Goal: Navigation & Orientation: Find specific page/section

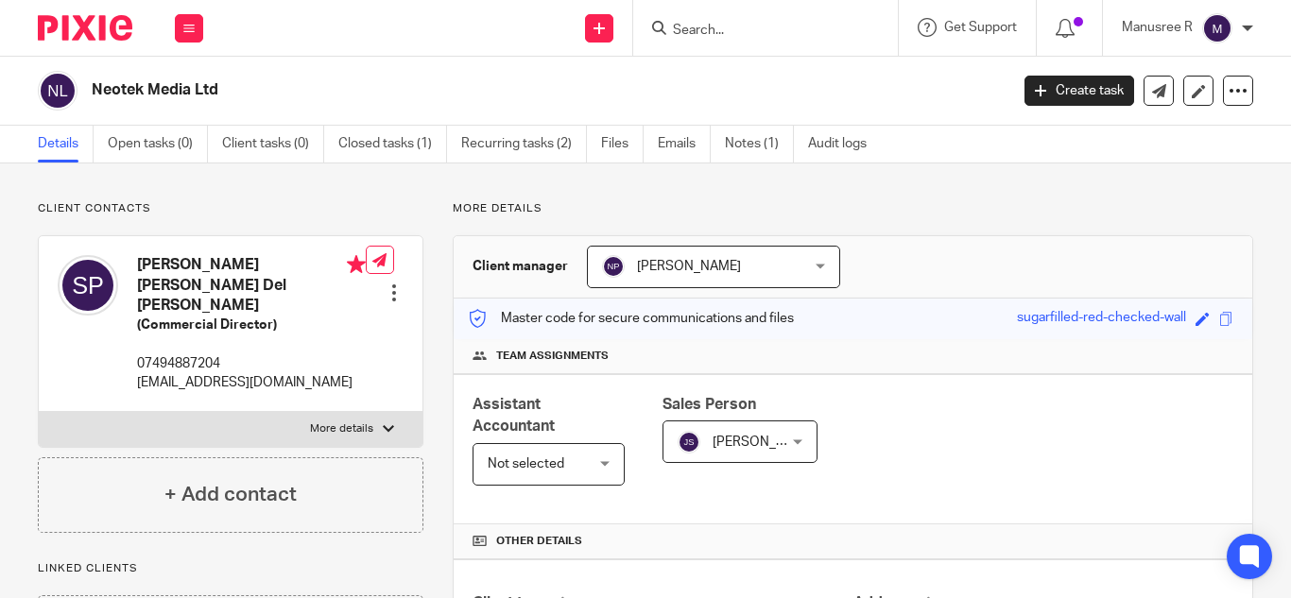
click at [705, 29] on input "Search" at bounding box center [756, 31] width 170 height 17
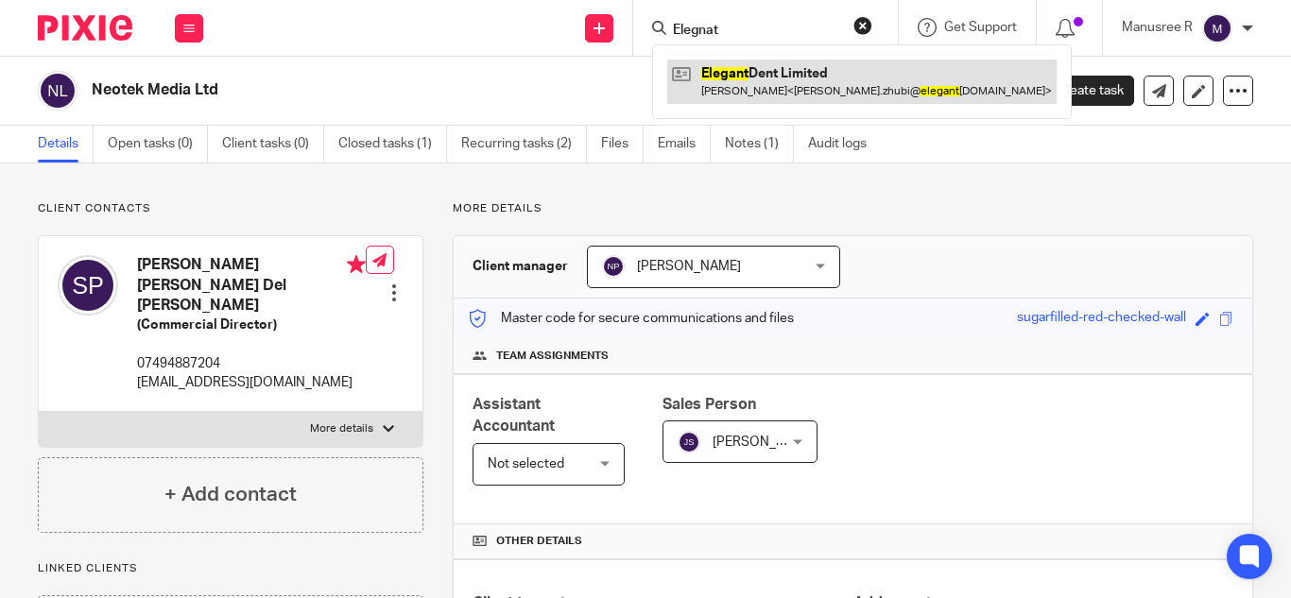
type input "Elegnat"
click at [749, 81] on link at bounding box center [861, 81] width 389 height 43
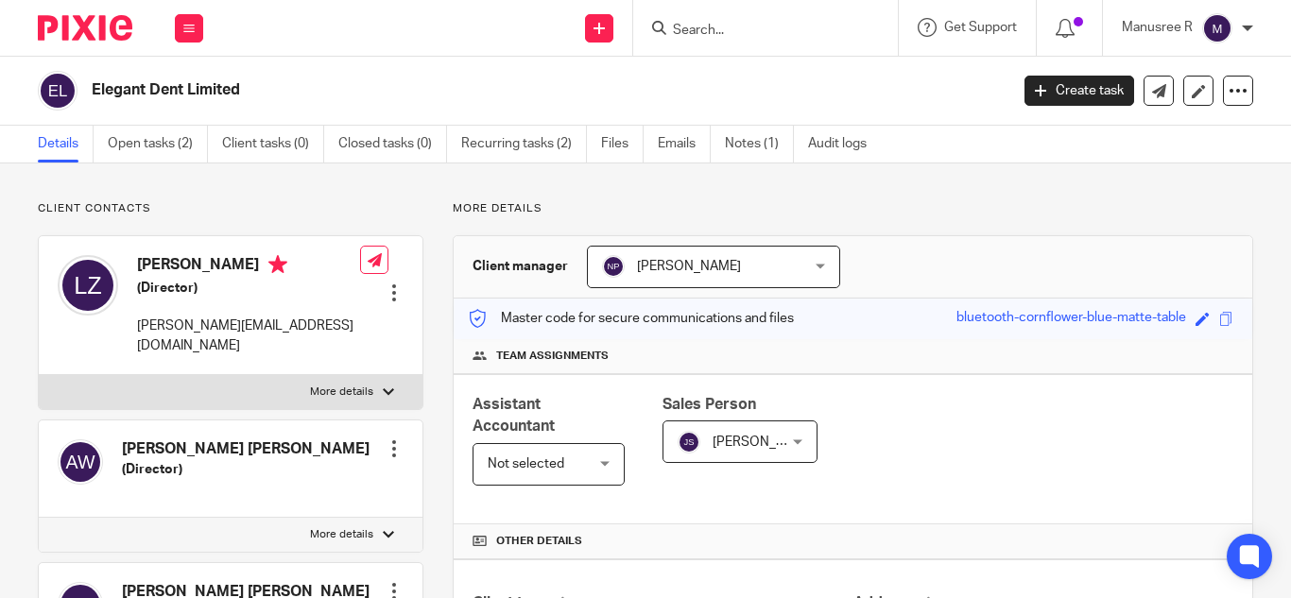
scroll to position [378, 0]
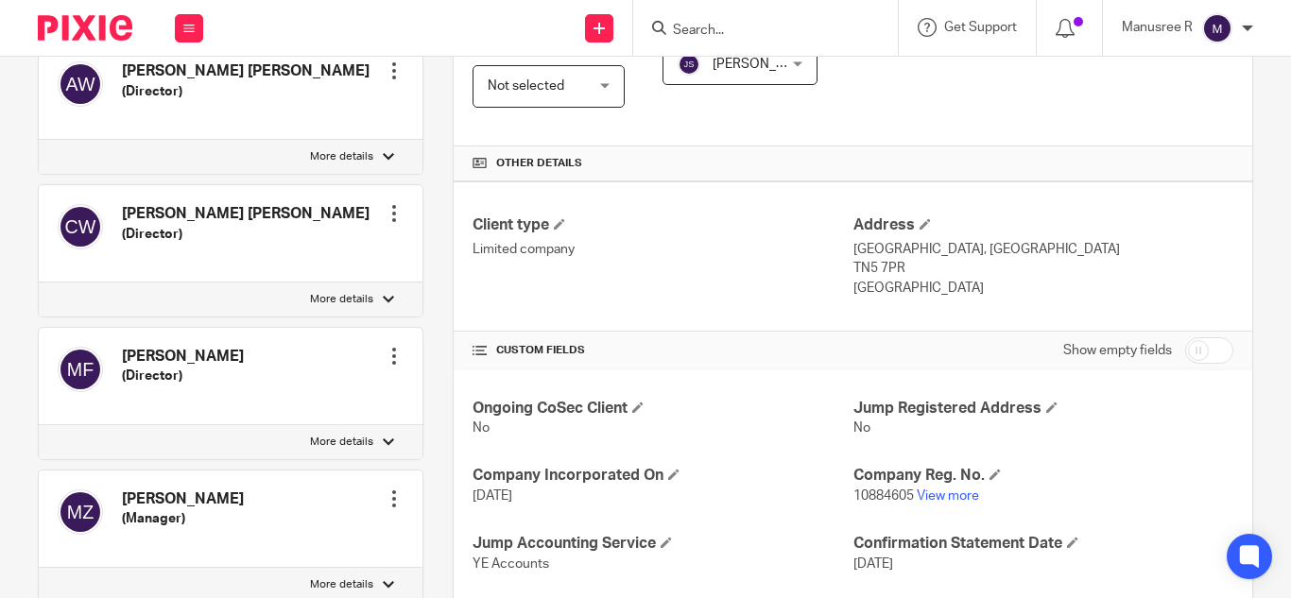
click at [717, 21] on form at bounding box center [771, 28] width 201 height 24
click at [711, 27] on input "Search" at bounding box center [756, 31] width 170 height 17
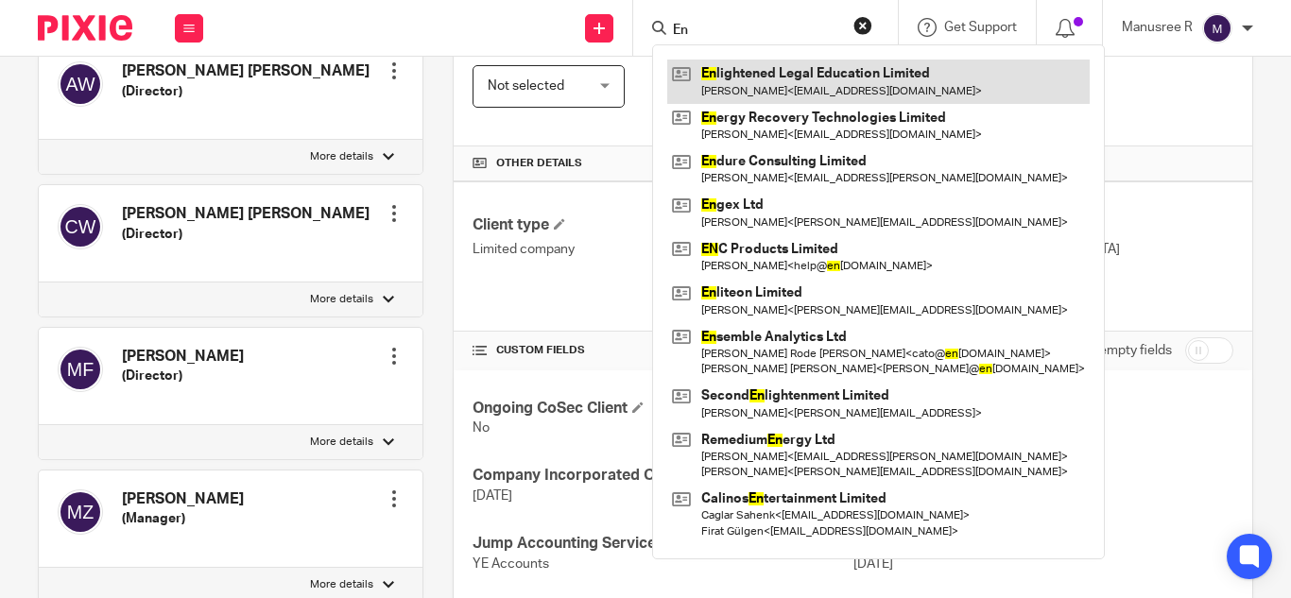
type input "En"
click at [782, 77] on link at bounding box center [878, 81] width 422 height 43
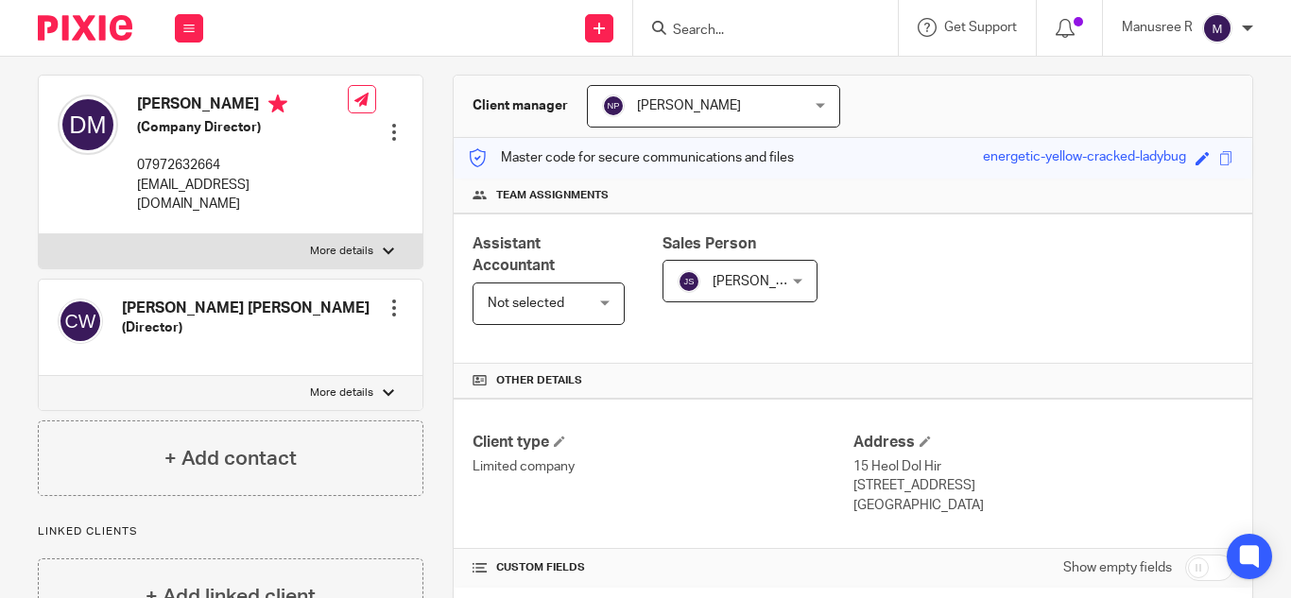
scroll to position [141, 0]
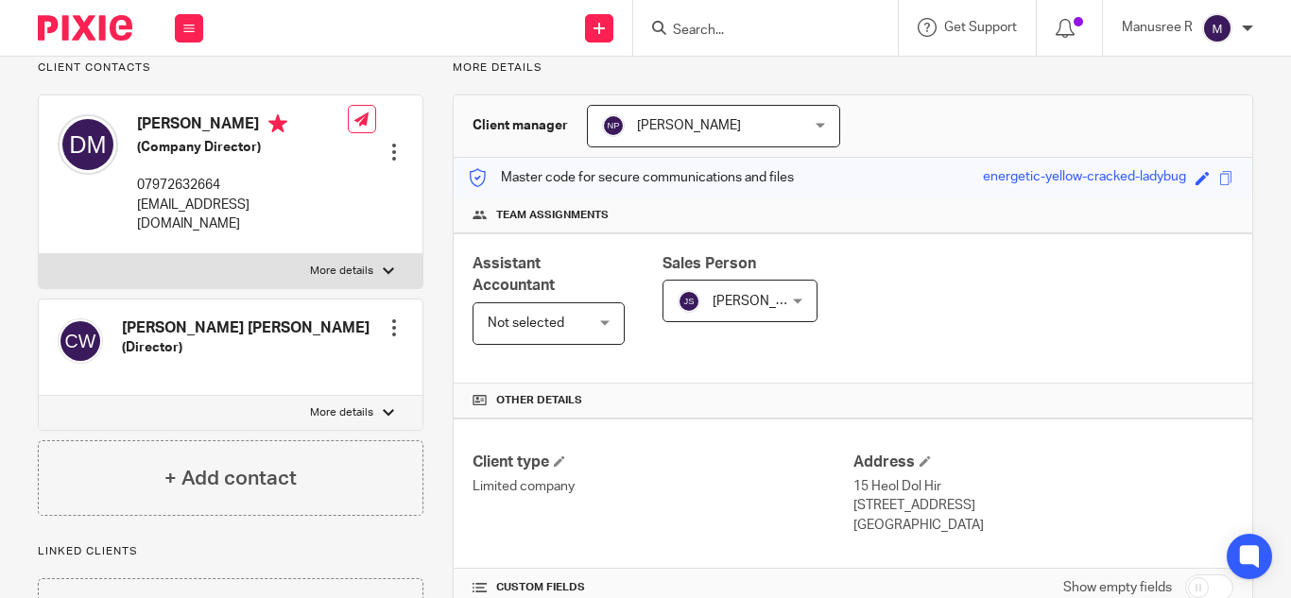
click at [715, 24] on form at bounding box center [771, 28] width 201 height 24
click at [715, 24] on input "Search" at bounding box center [756, 31] width 170 height 17
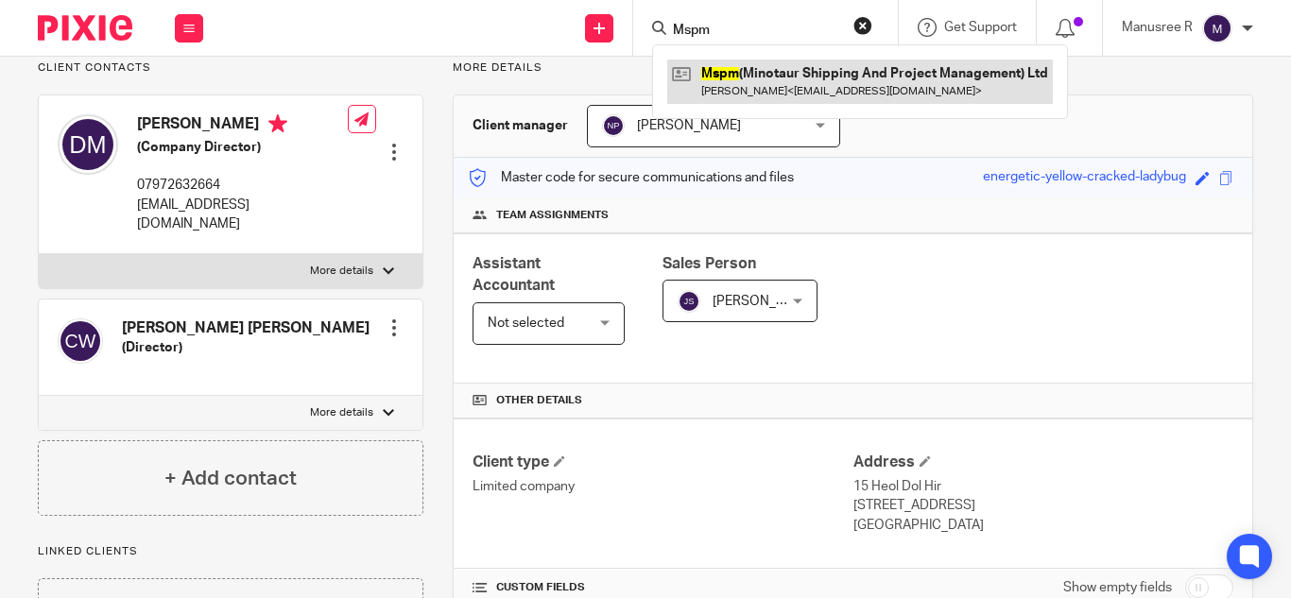
type input "Mspm"
click at [740, 60] on link at bounding box center [859, 81] width 385 height 43
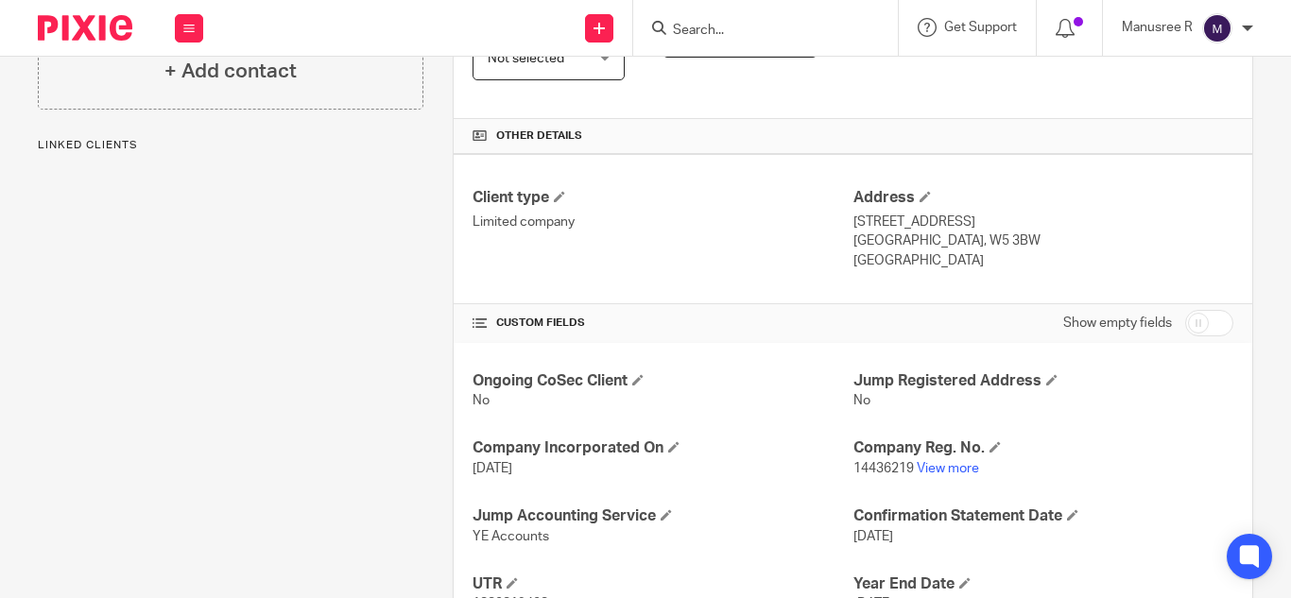
scroll to position [406, 0]
click at [738, 23] on input "Search" at bounding box center [756, 31] width 170 height 17
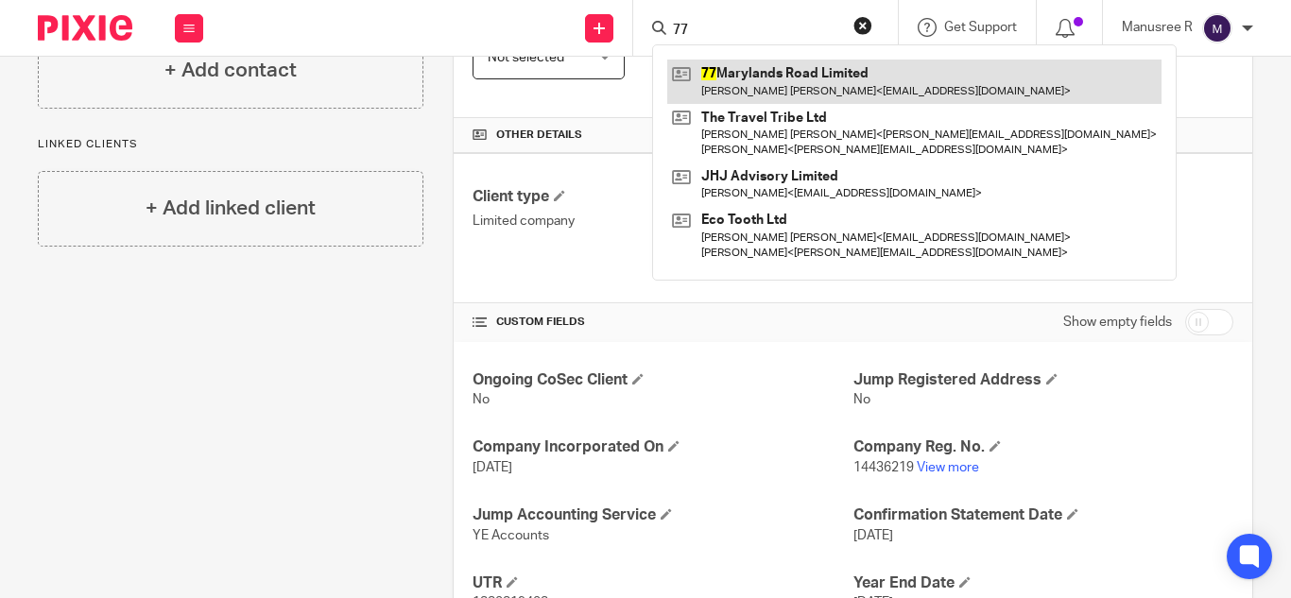
type input "77"
click at [761, 74] on link at bounding box center [914, 81] width 494 height 43
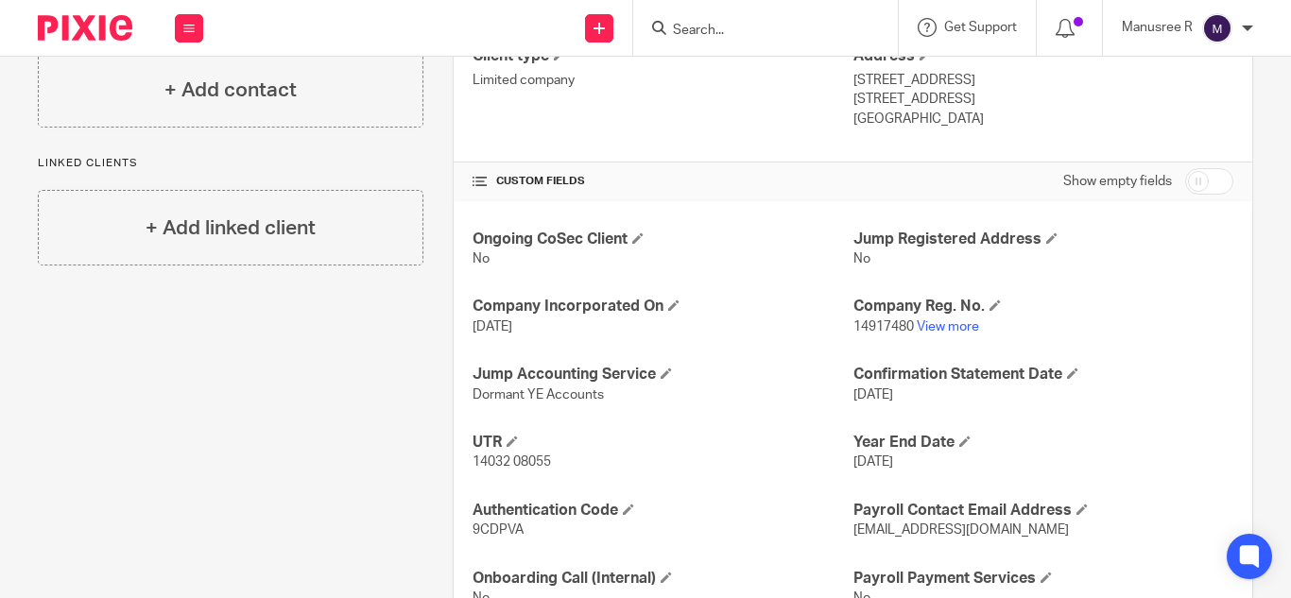
scroll to position [548, 0]
click at [711, 27] on input "Search" at bounding box center [756, 31] width 170 height 17
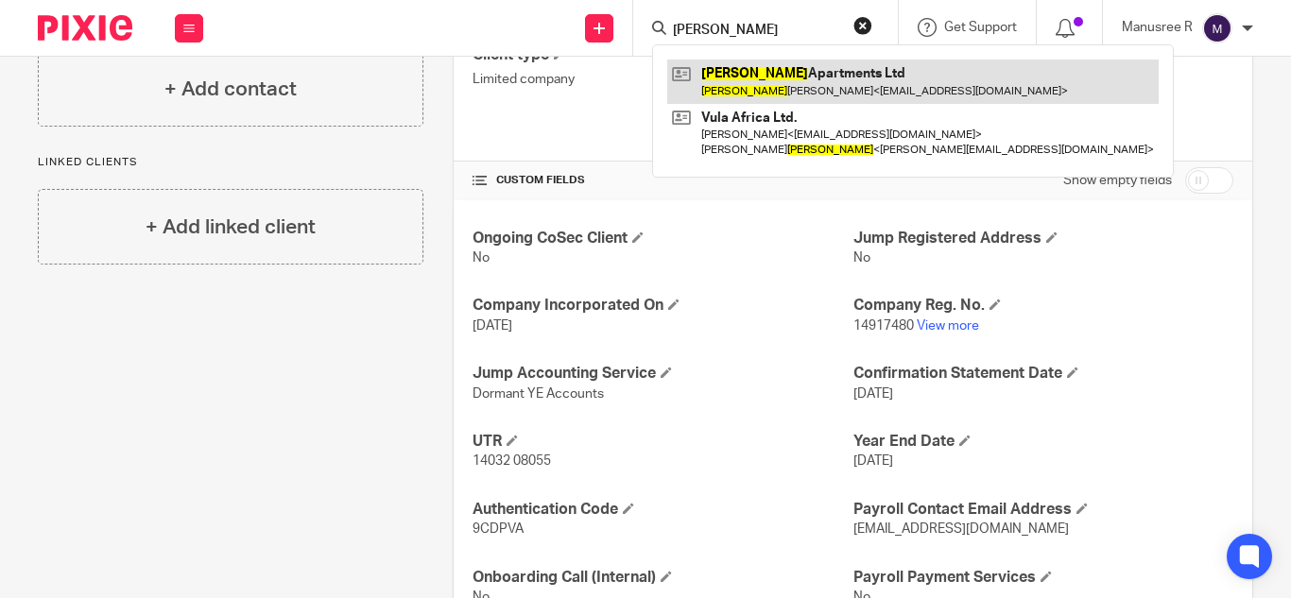
type input "[PERSON_NAME]"
click at [757, 89] on link at bounding box center [912, 81] width 491 height 43
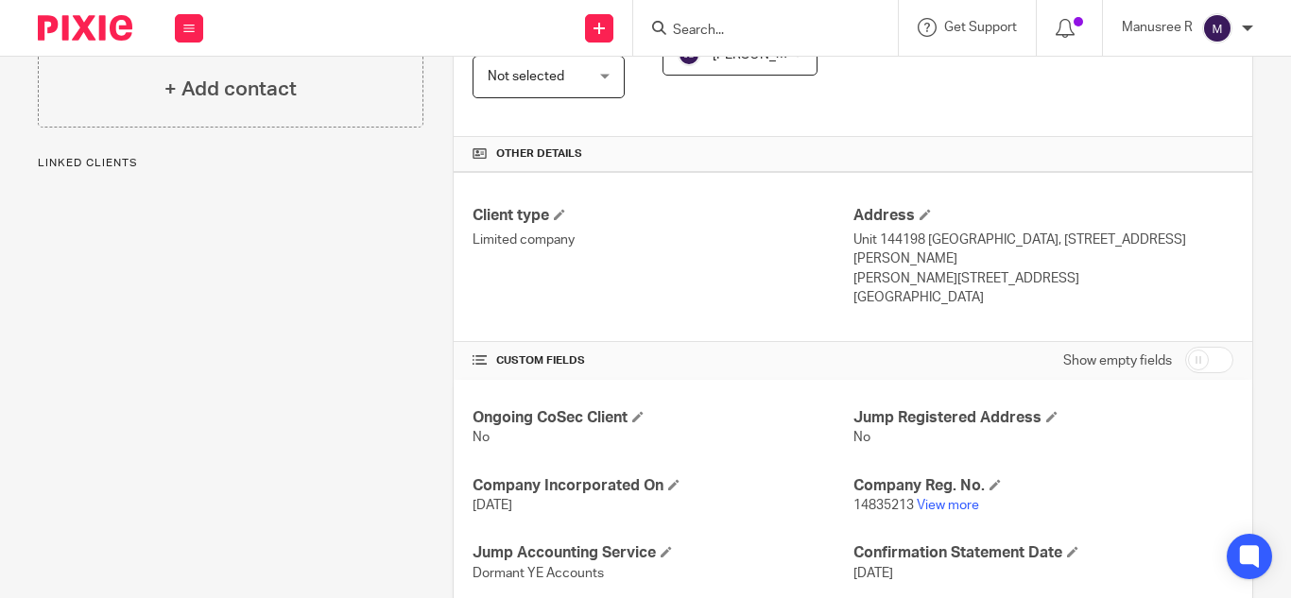
scroll to position [472, 0]
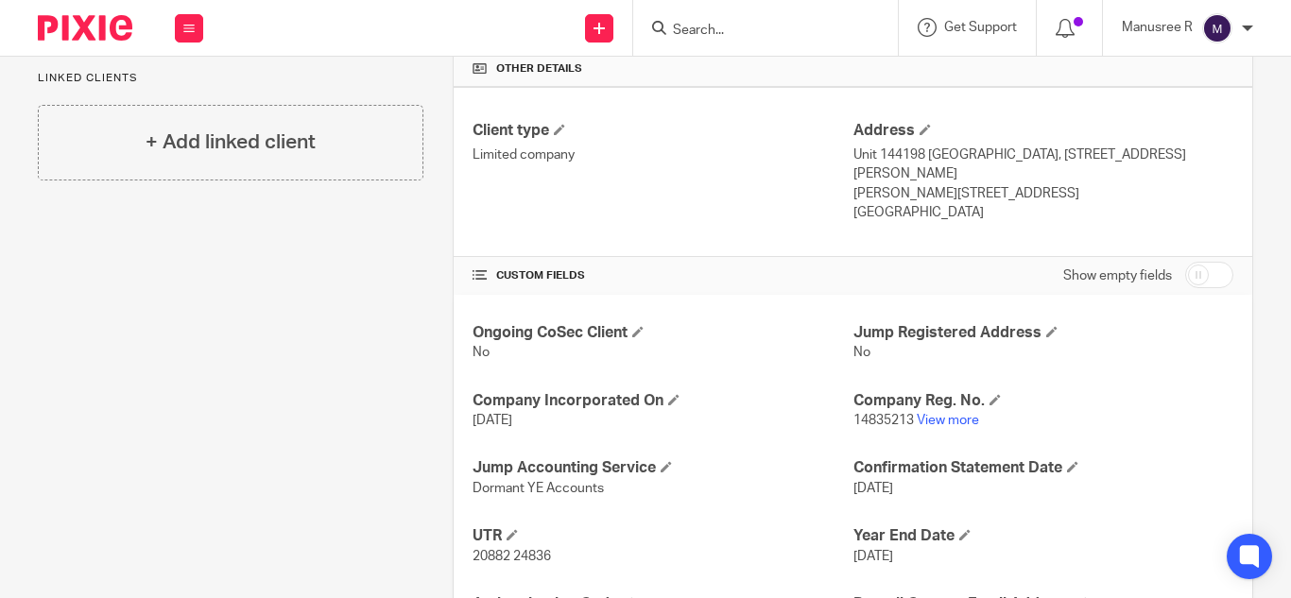
click at [703, 23] on input "Search" at bounding box center [756, 31] width 170 height 17
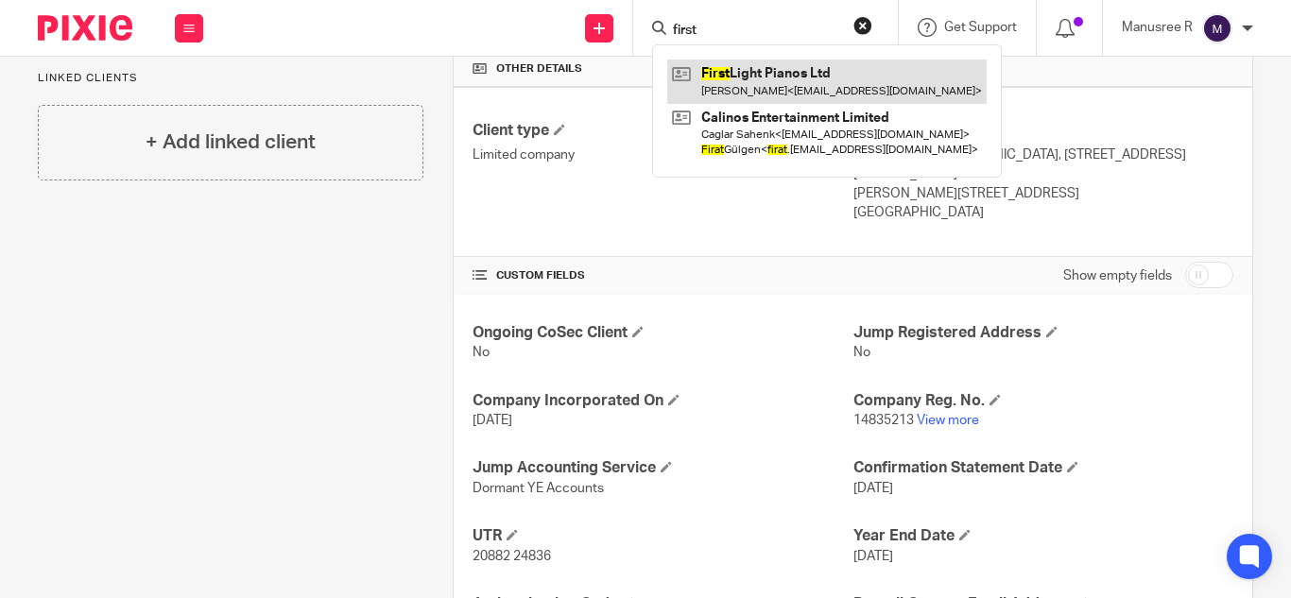
type input "first"
click at [759, 86] on link at bounding box center [826, 81] width 319 height 43
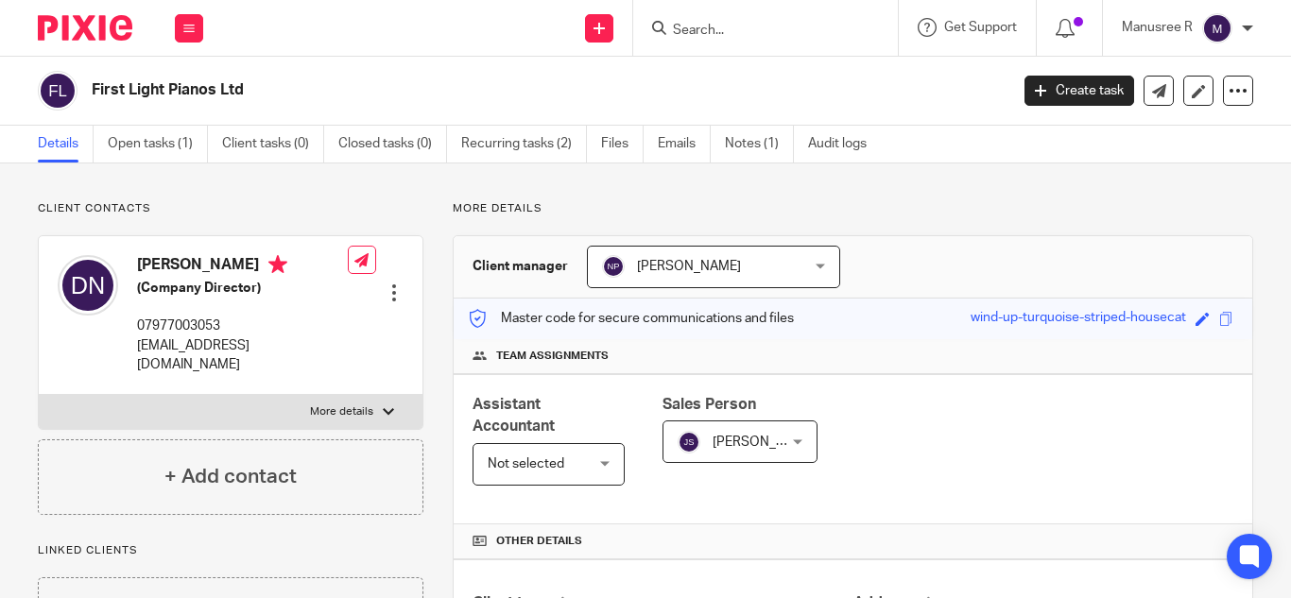
click at [774, 39] on input "Search" at bounding box center [756, 31] width 170 height 17
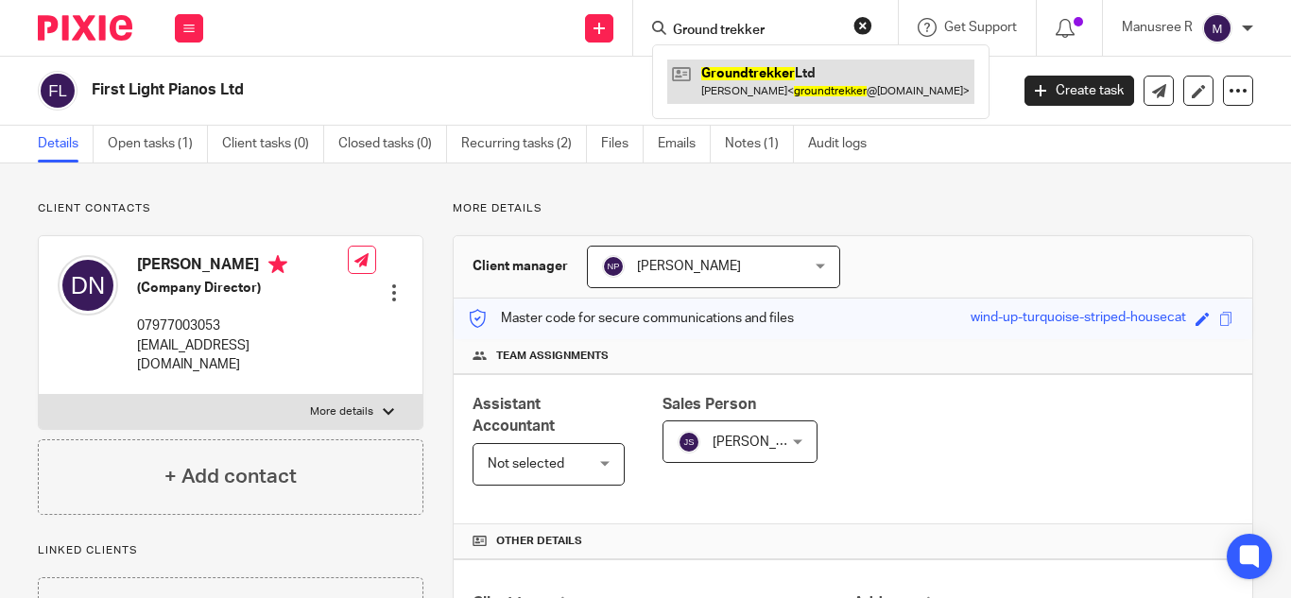
type input "Ground trekker"
click at [771, 65] on link at bounding box center [820, 81] width 307 height 43
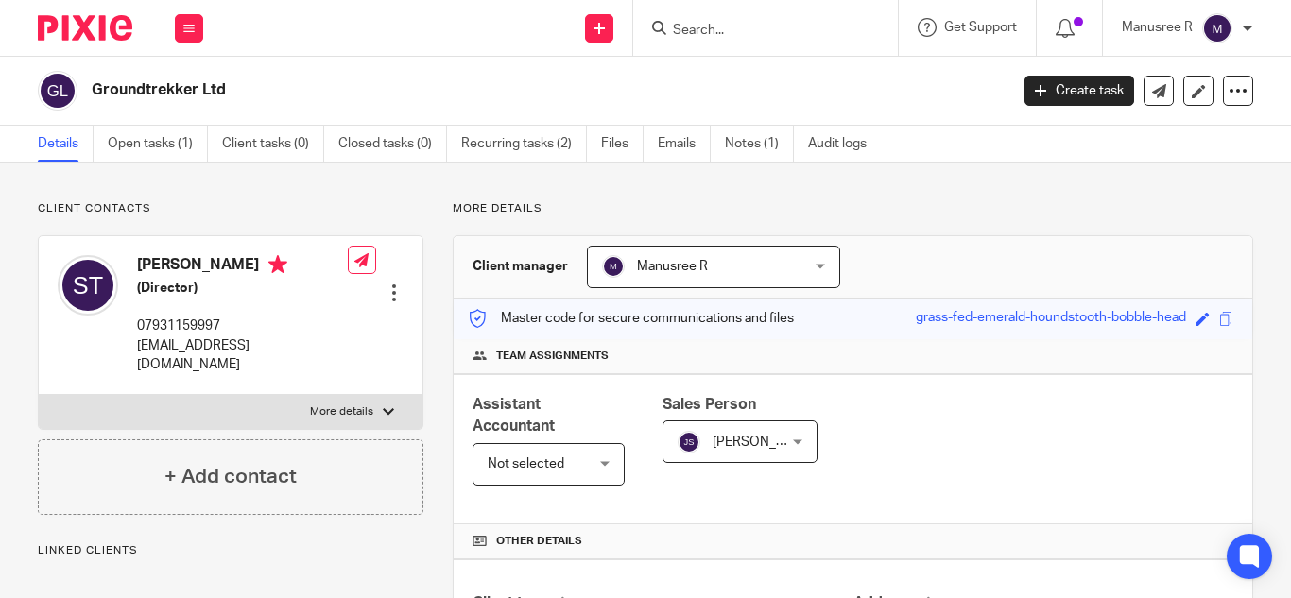
scroll to position [567, 0]
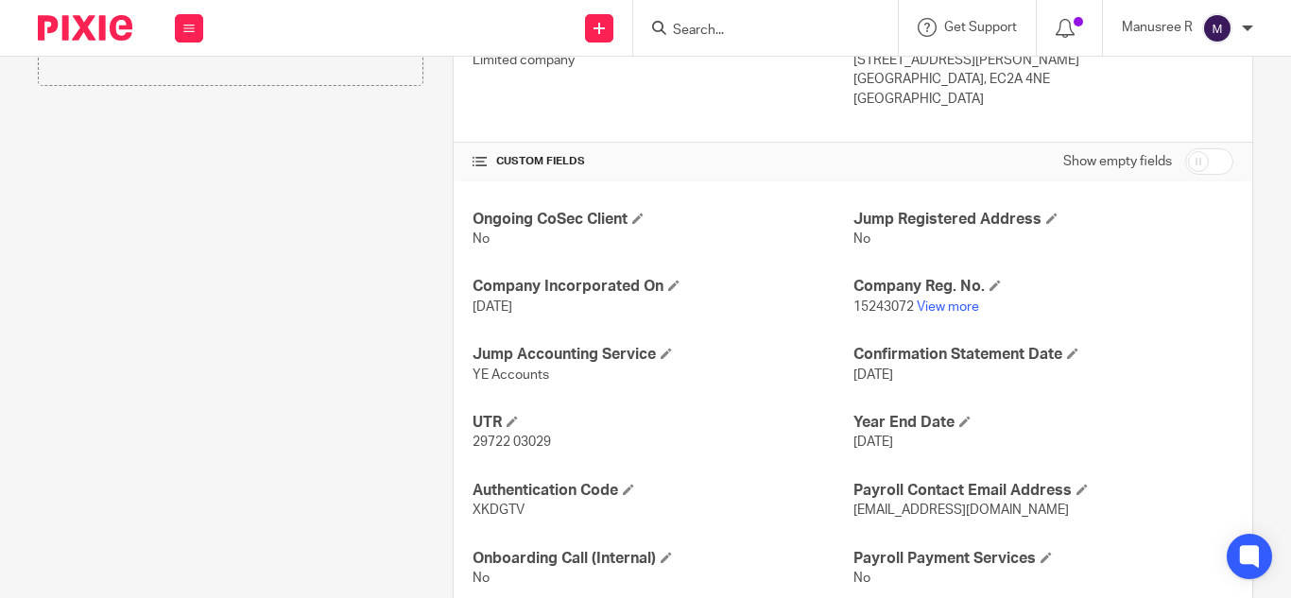
click at [676, 25] on input "Search" at bounding box center [756, 31] width 170 height 17
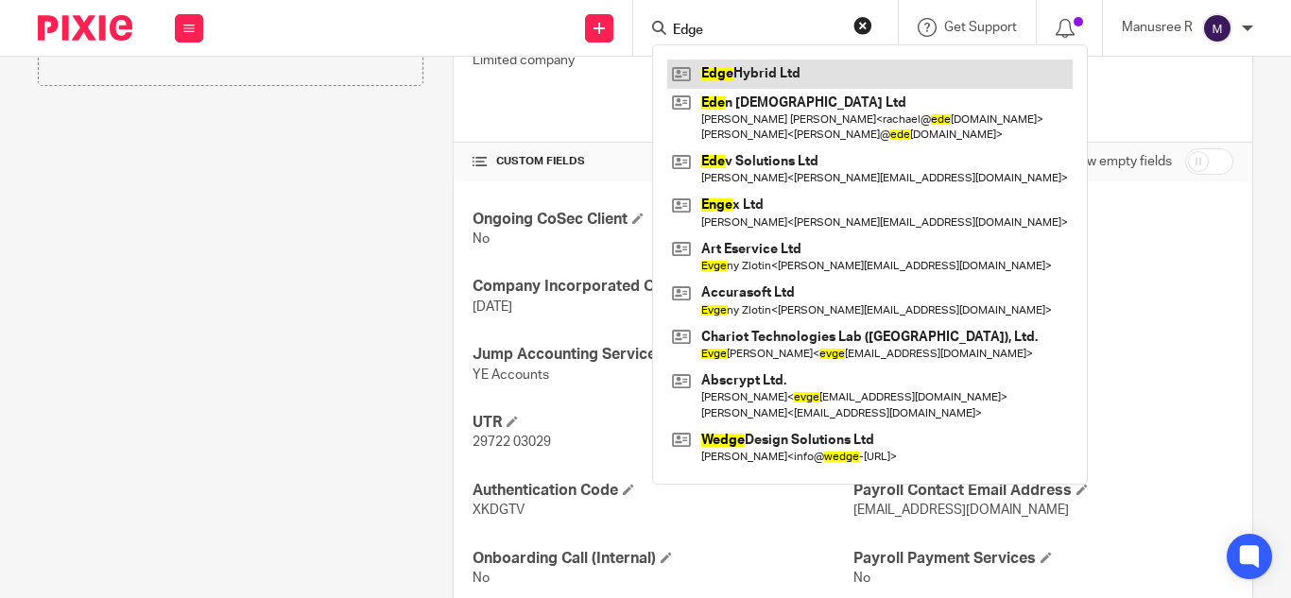
type input "Edge"
click at [763, 71] on link at bounding box center [869, 74] width 405 height 28
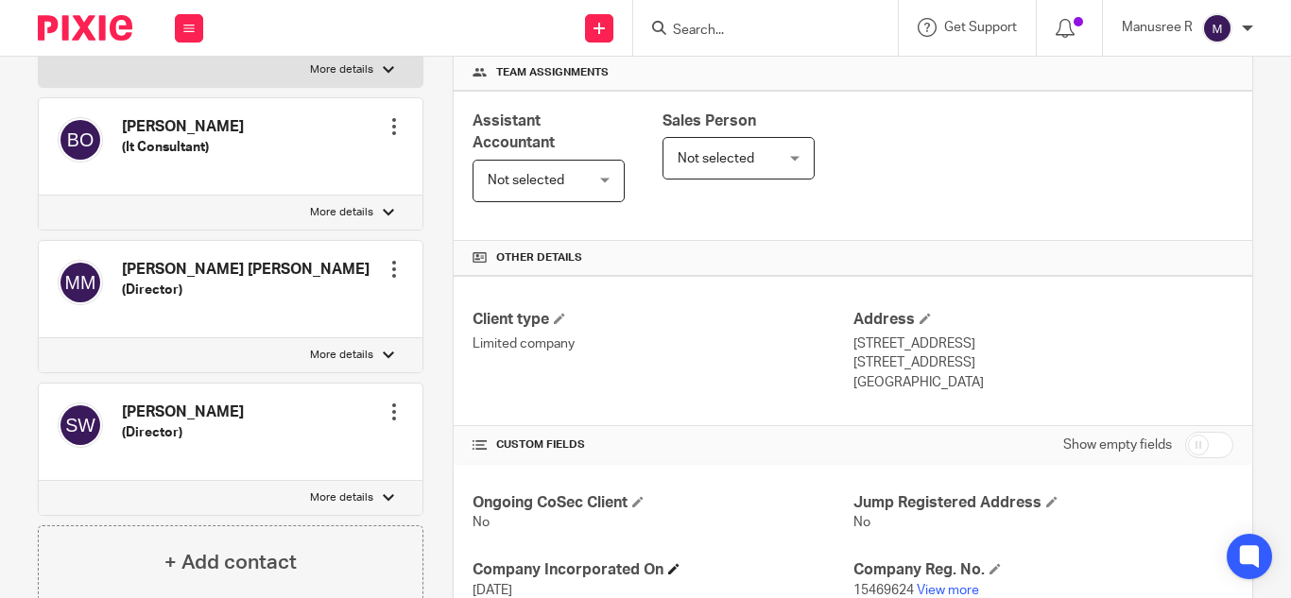
scroll to position [567, 0]
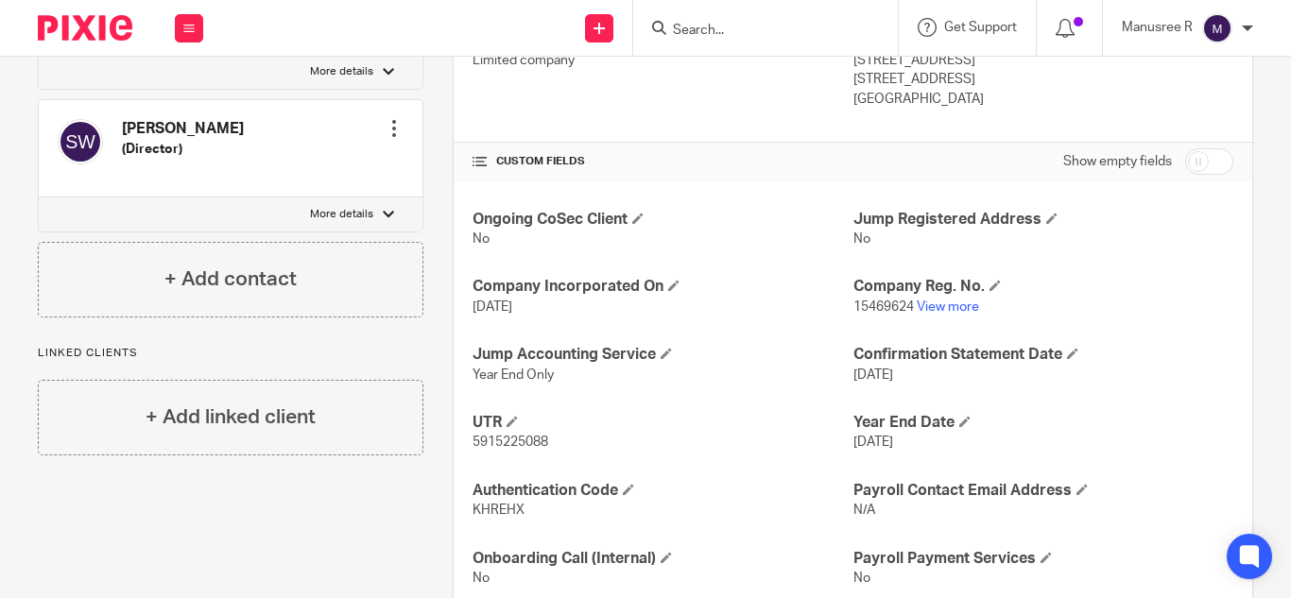
click at [700, 39] on input "Search" at bounding box center [756, 31] width 170 height 17
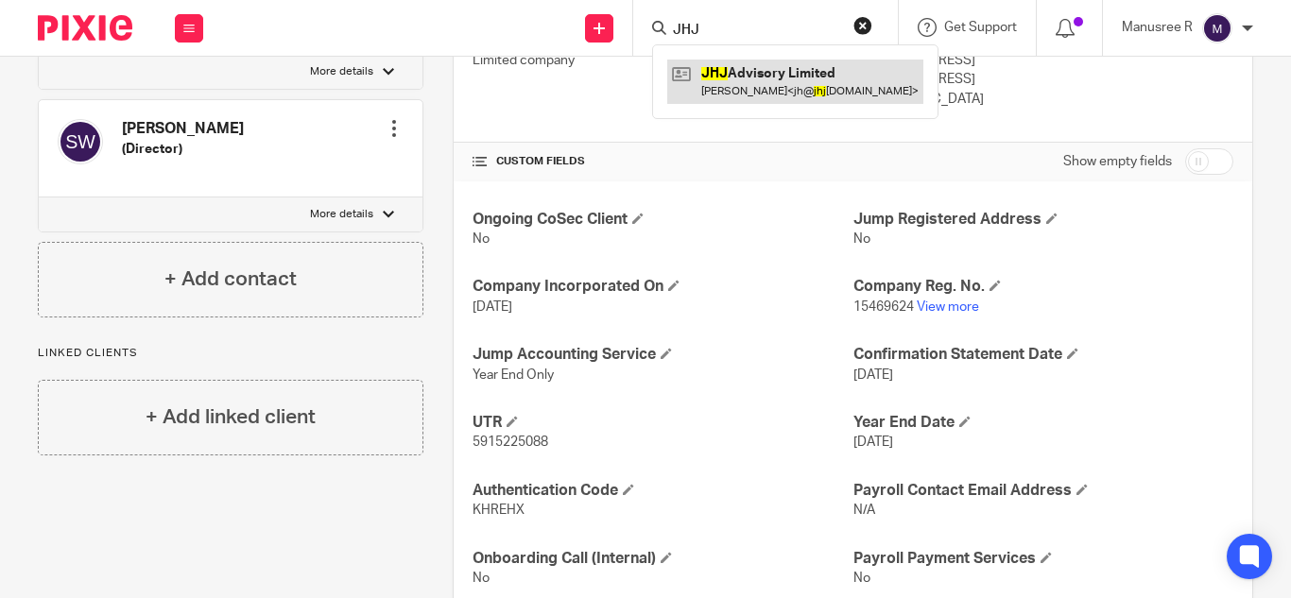
type input "JHJ"
click at [721, 62] on link at bounding box center [795, 81] width 256 height 43
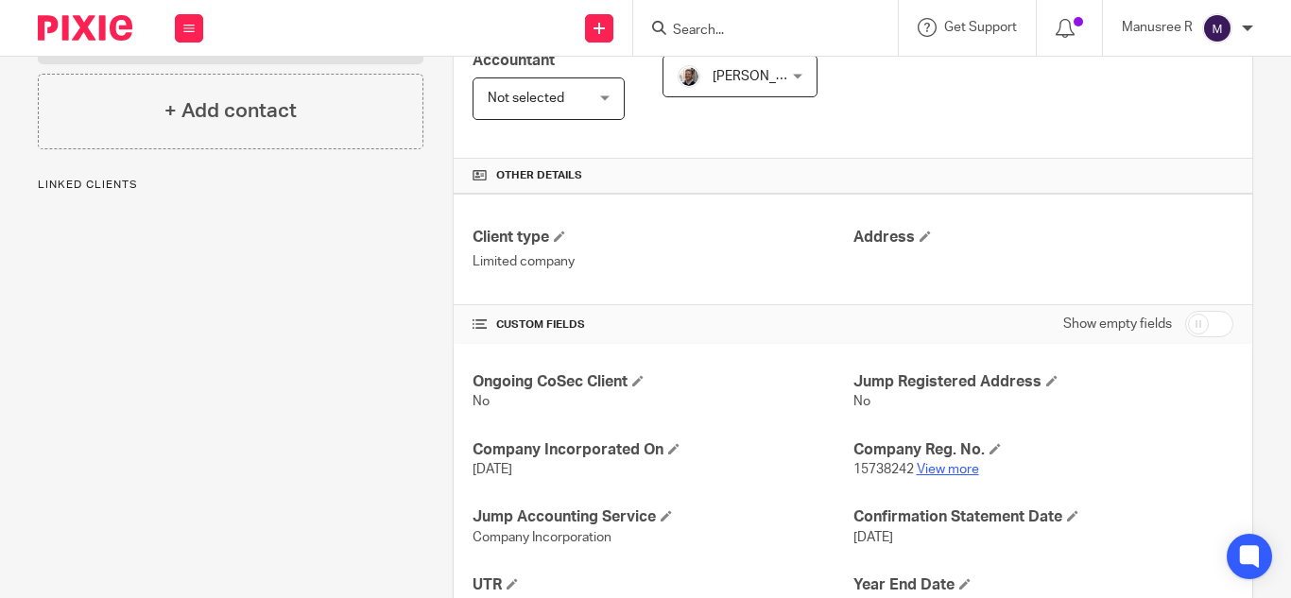
scroll to position [378, 0]
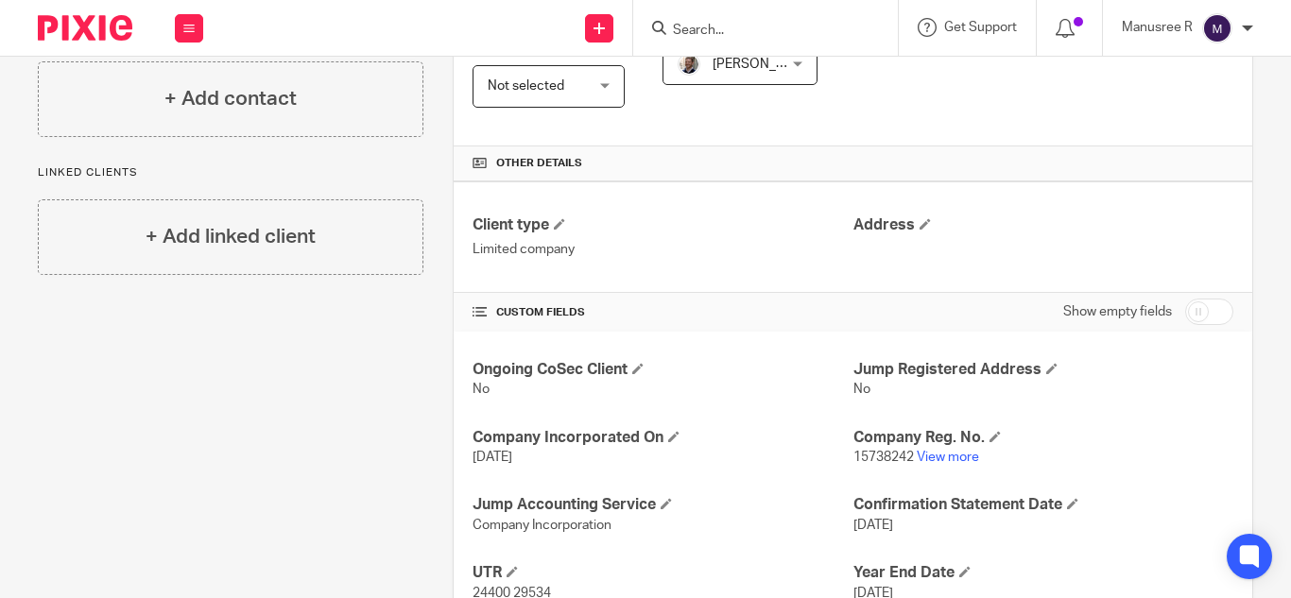
click at [696, 34] on input "Search" at bounding box center [756, 31] width 170 height 17
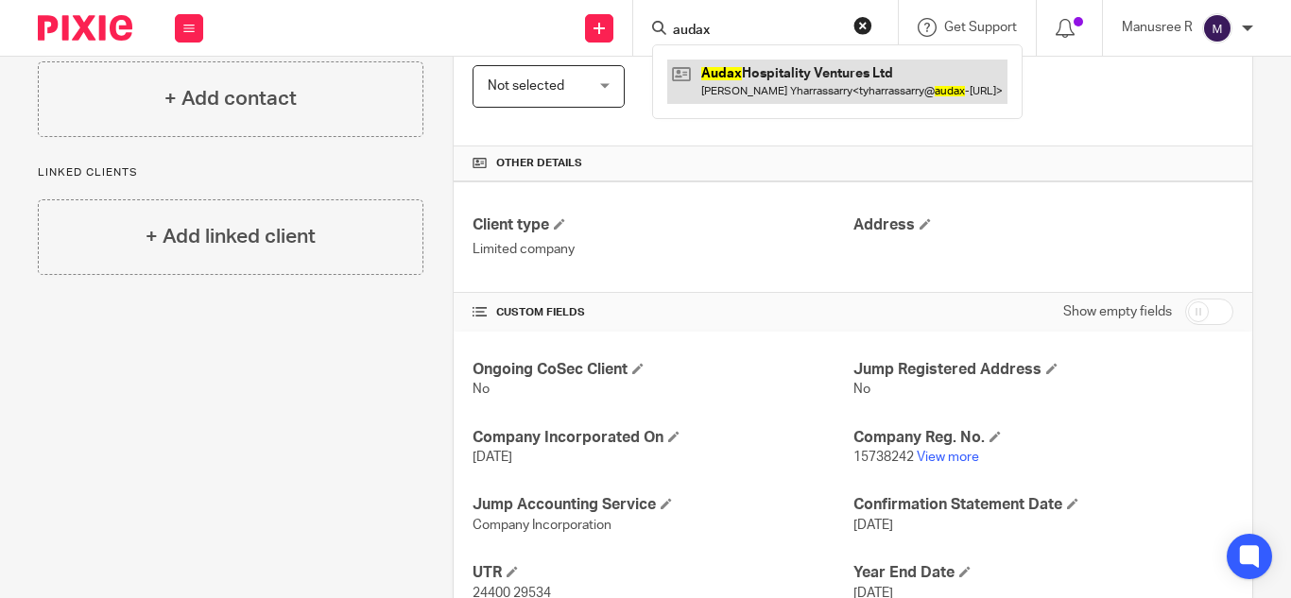
type input "audax"
click at [793, 91] on link at bounding box center [837, 81] width 340 height 43
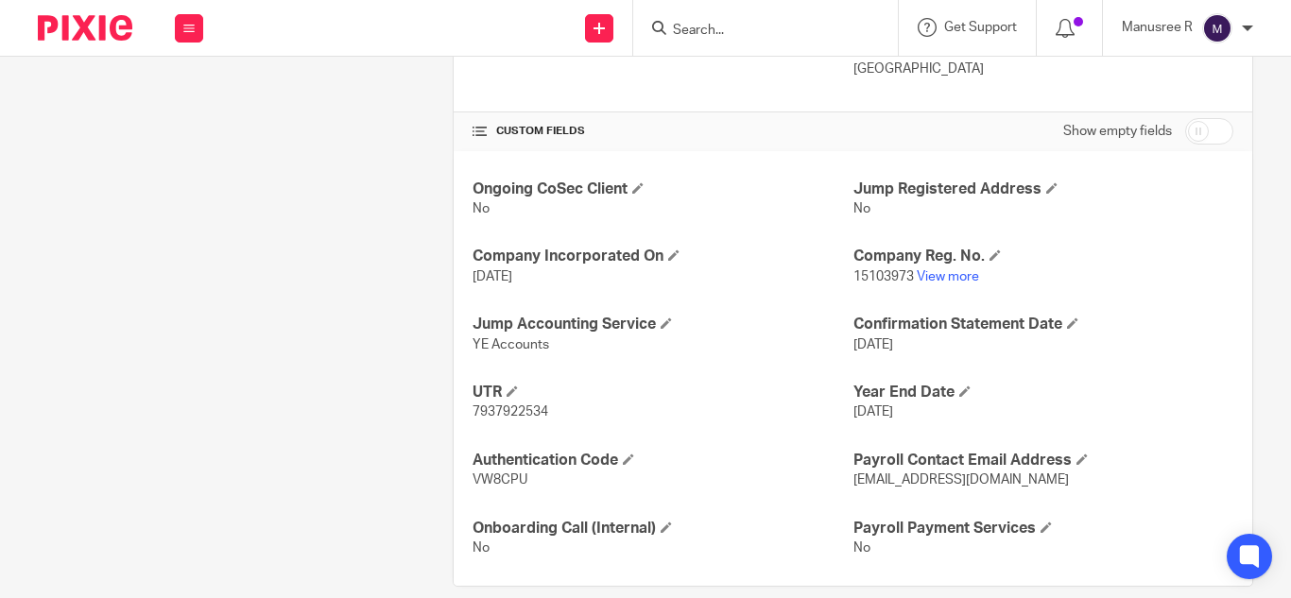
scroll to position [598, 0]
click at [739, 21] on form at bounding box center [771, 28] width 201 height 24
click at [739, 26] on input "Search" at bounding box center [756, 31] width 170 height 17
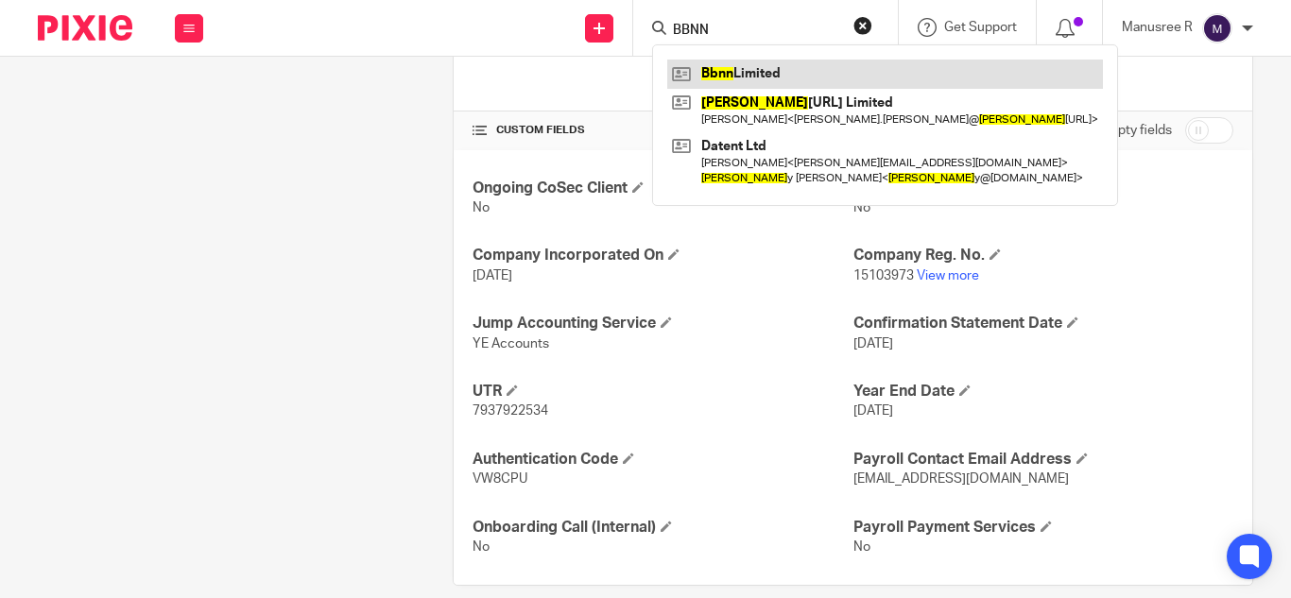
type input "BBNN"
click at [746, 75] on link at bounding box center [885, 74] width 436 height 28
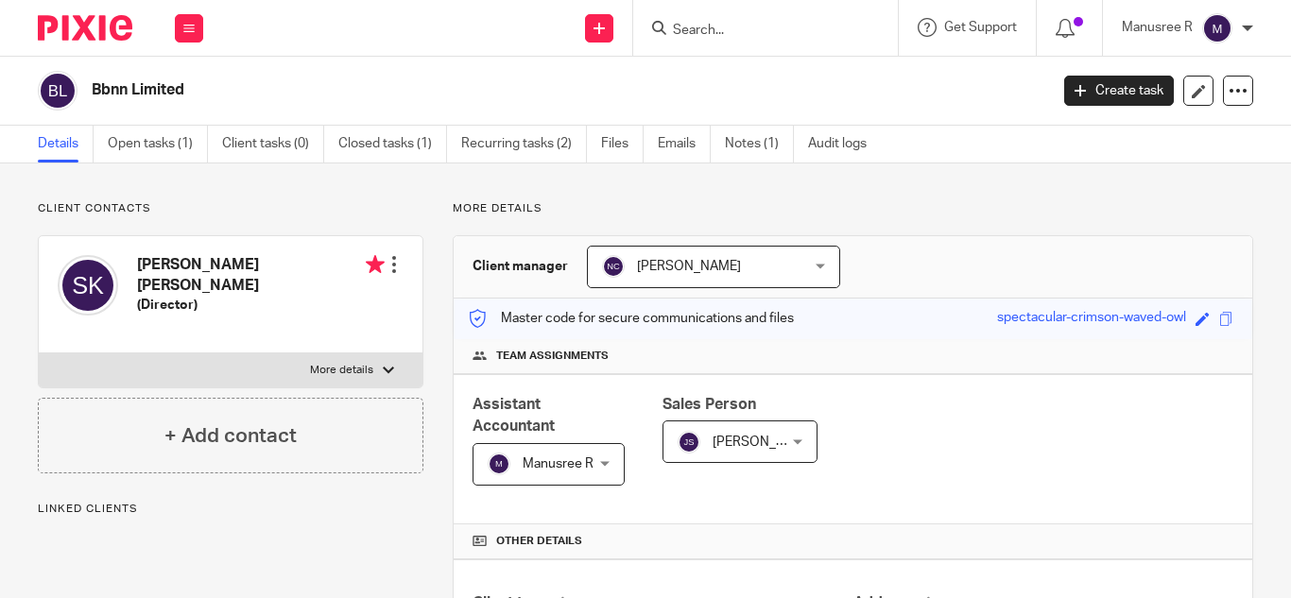
scroll to position [472, 0]
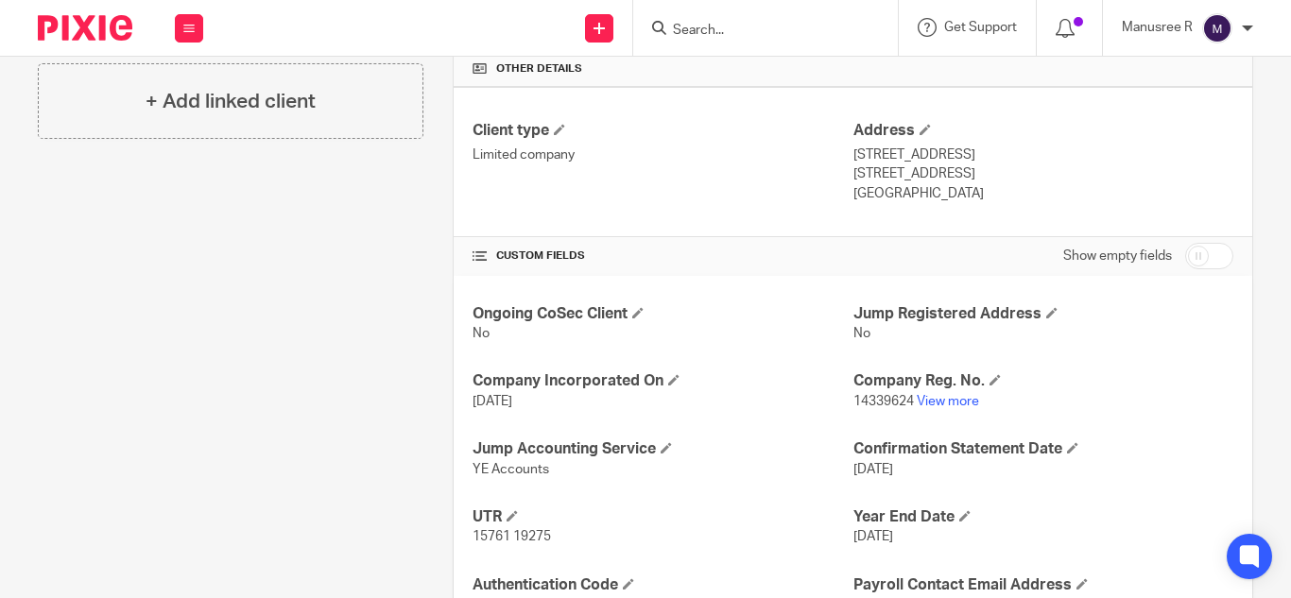
click at [787, 43] on div at bounding box center [765, 28] width 265 height 56
click at [791, 32] on input "Search" at bounding box center [756, 31] width 170 height 17
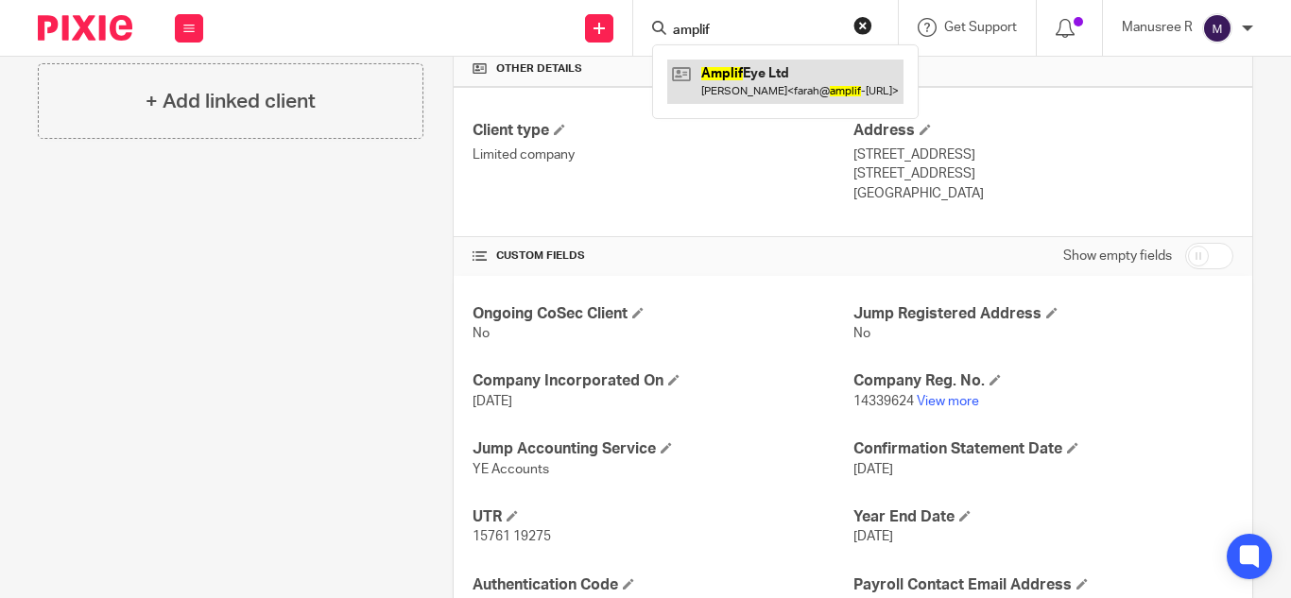
type input "amplif"
click at [784, 72] on link at bounding box center [785, 81] width 236 height 43
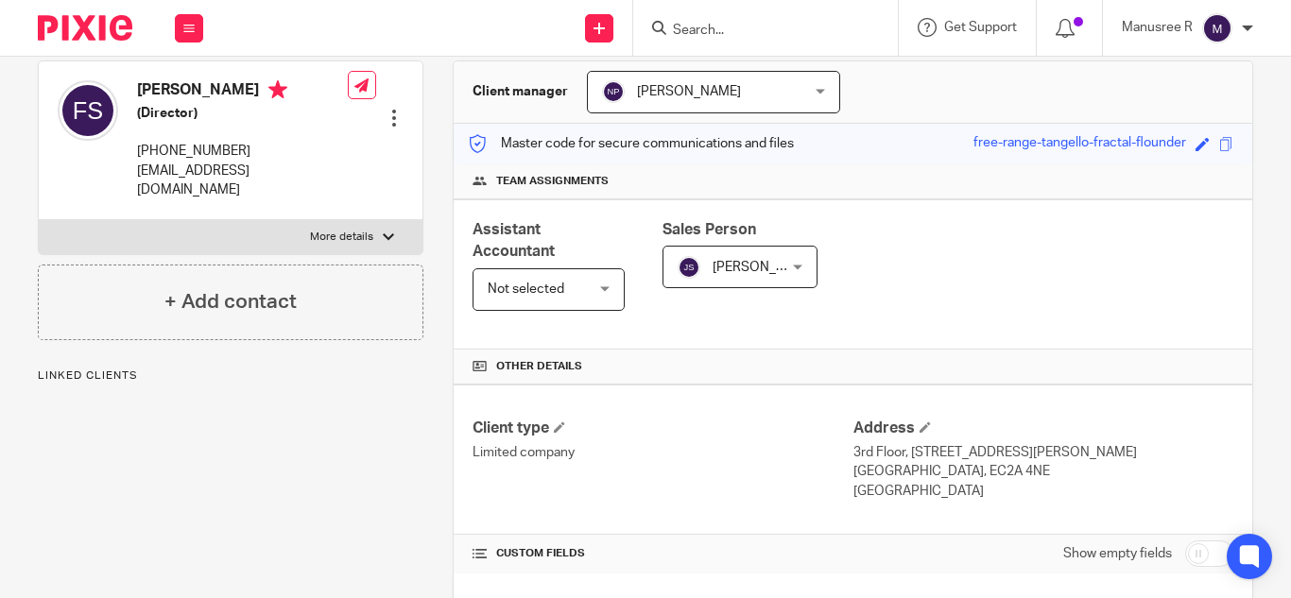
scroll to position [378, 0]
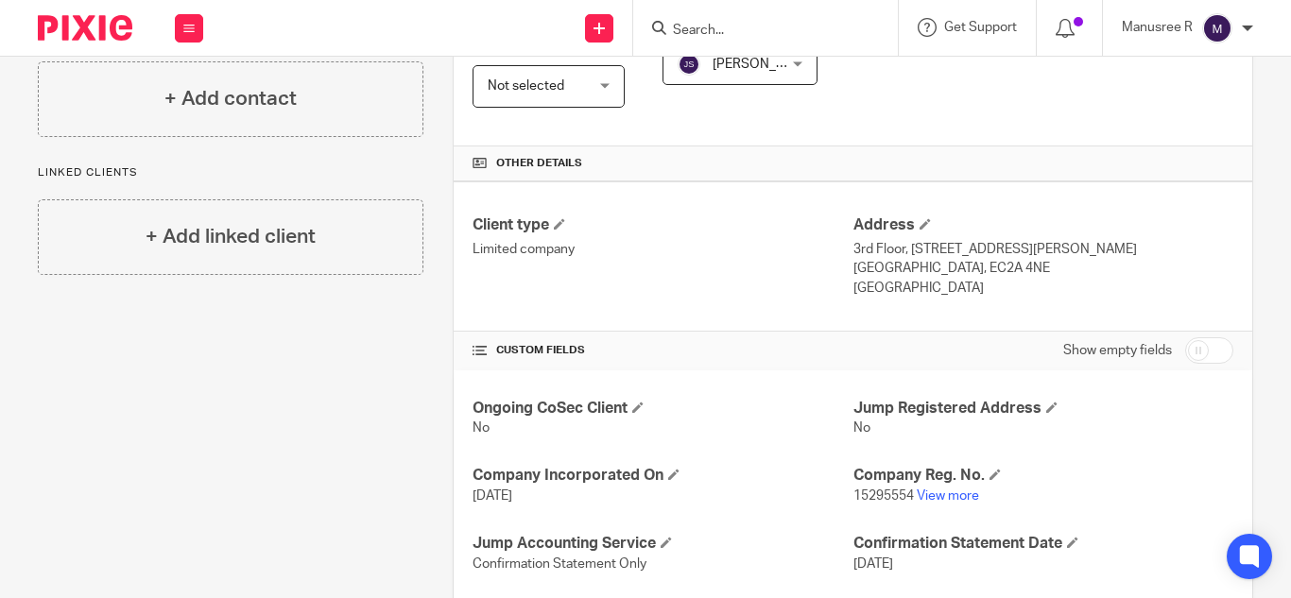
click at [731, 38] on input "Search" at bounding box center [756, 31] width 170 height 17
type input "Reli garde"
click at [782, 77] on link at bounding box center [784, 74] width 234 height 28
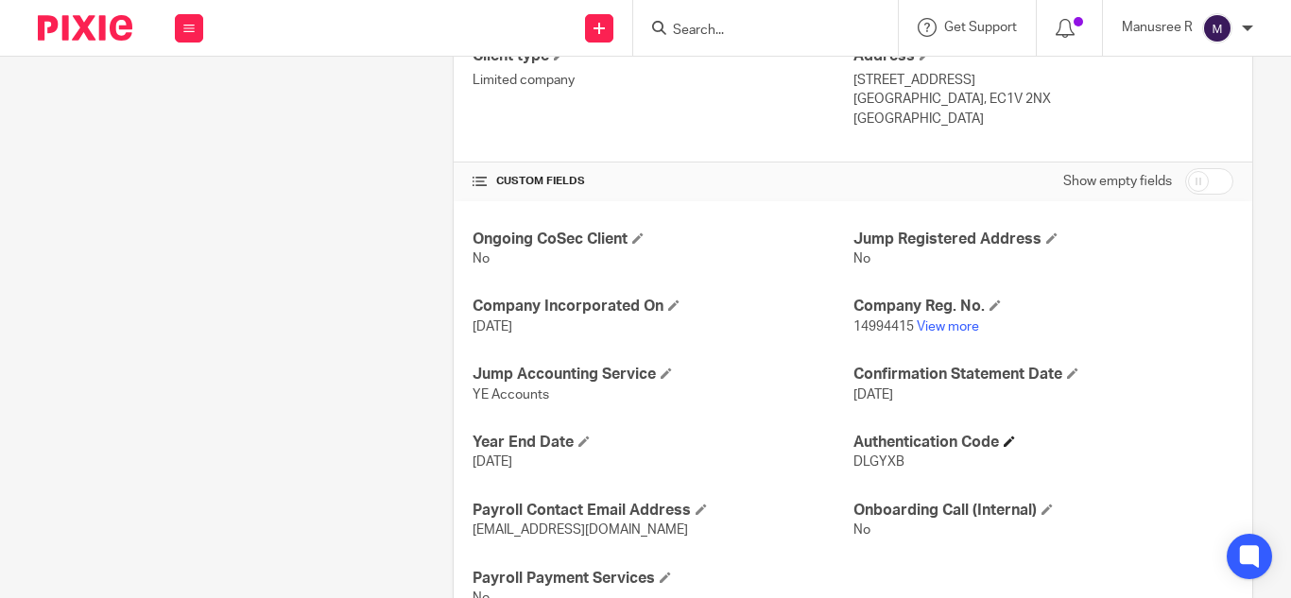
scroll to position [624, 0]
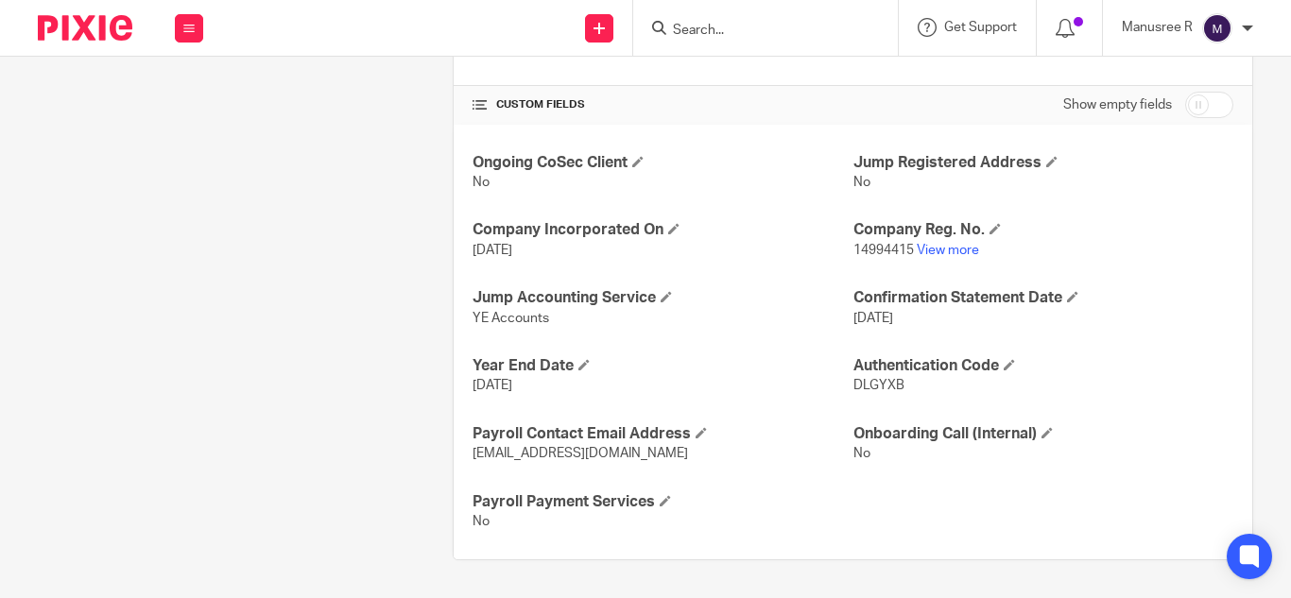
click at [689, 38] on input "Search" at bounding box center [756, 31] width 170 height 17
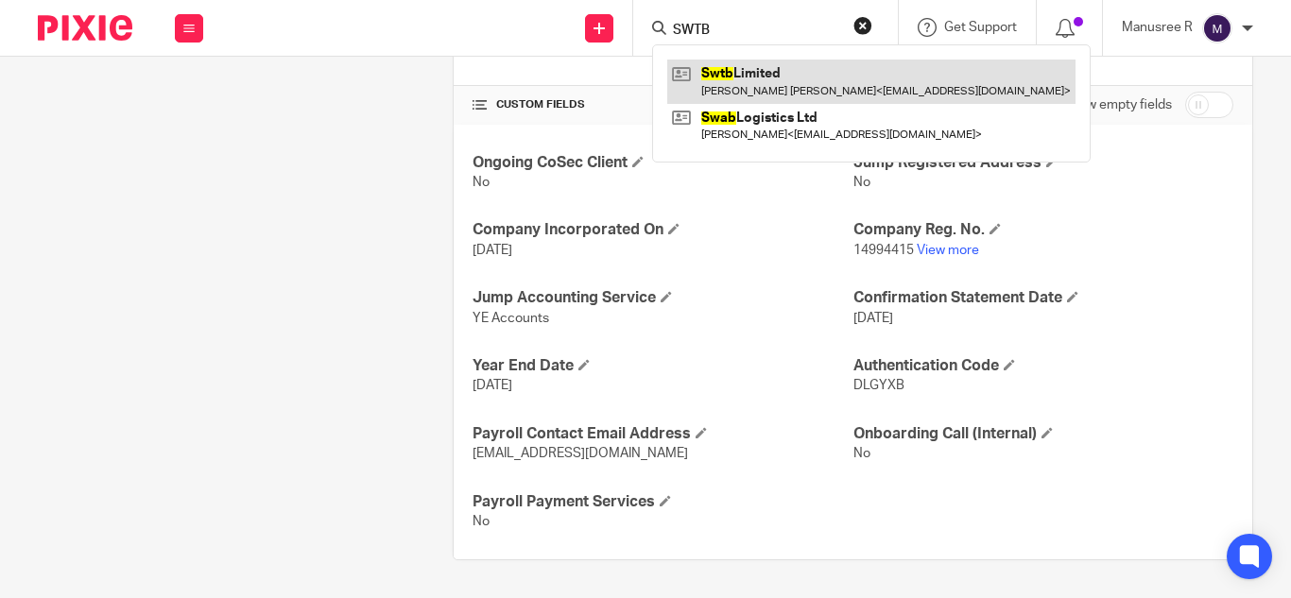
type input "SWTB"
click at [748, 62] on link at bounding box center [871, 81] width 408 height 43
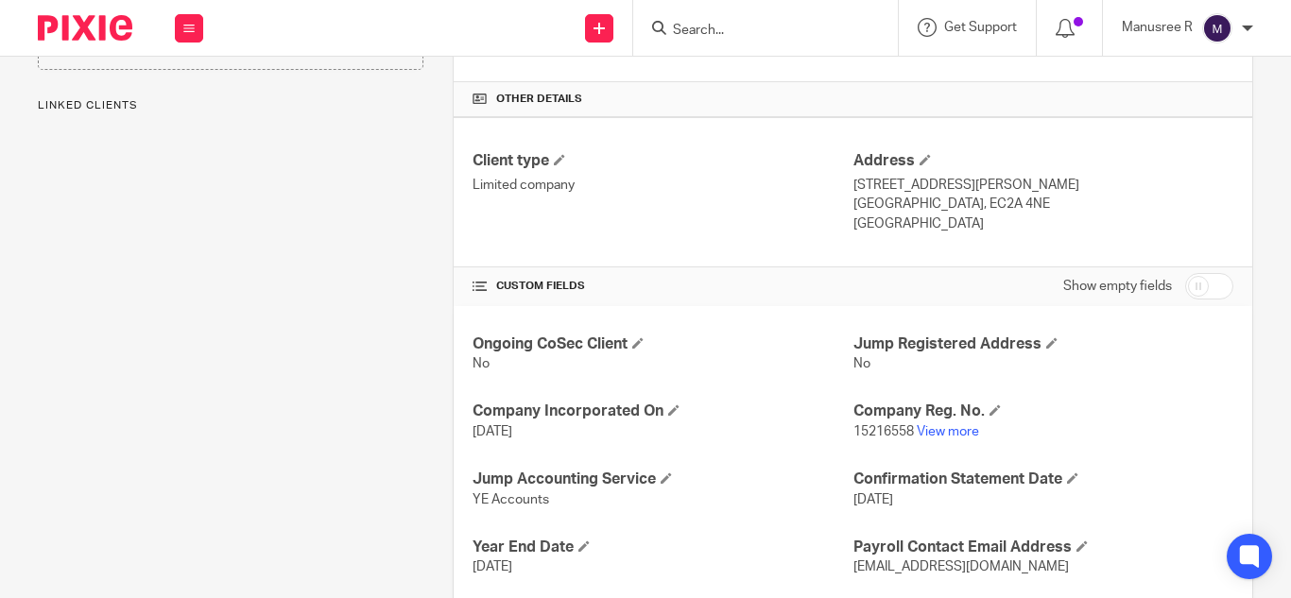
scroll to position [447, 0]
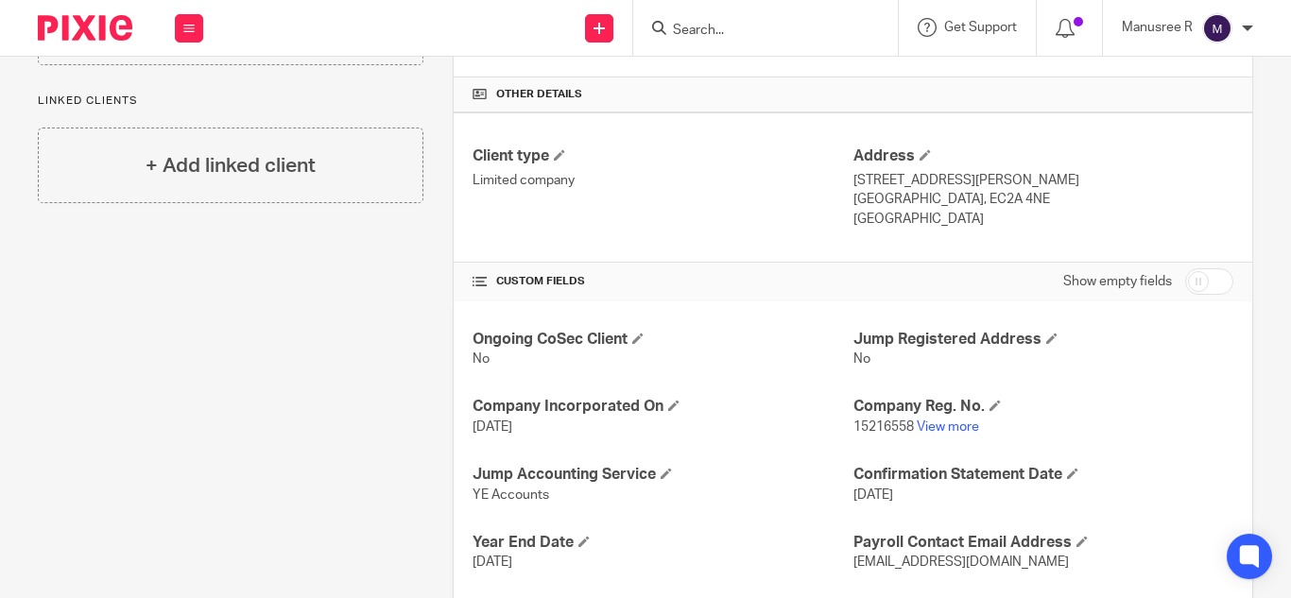
click at [725, 25] on input "Search" at bounding box center [756, 31] width 170 height 17
type input "a"
type input "AIAIO"
click at [795, 85] on link at bounding box center [784, 74] width 234 height 28
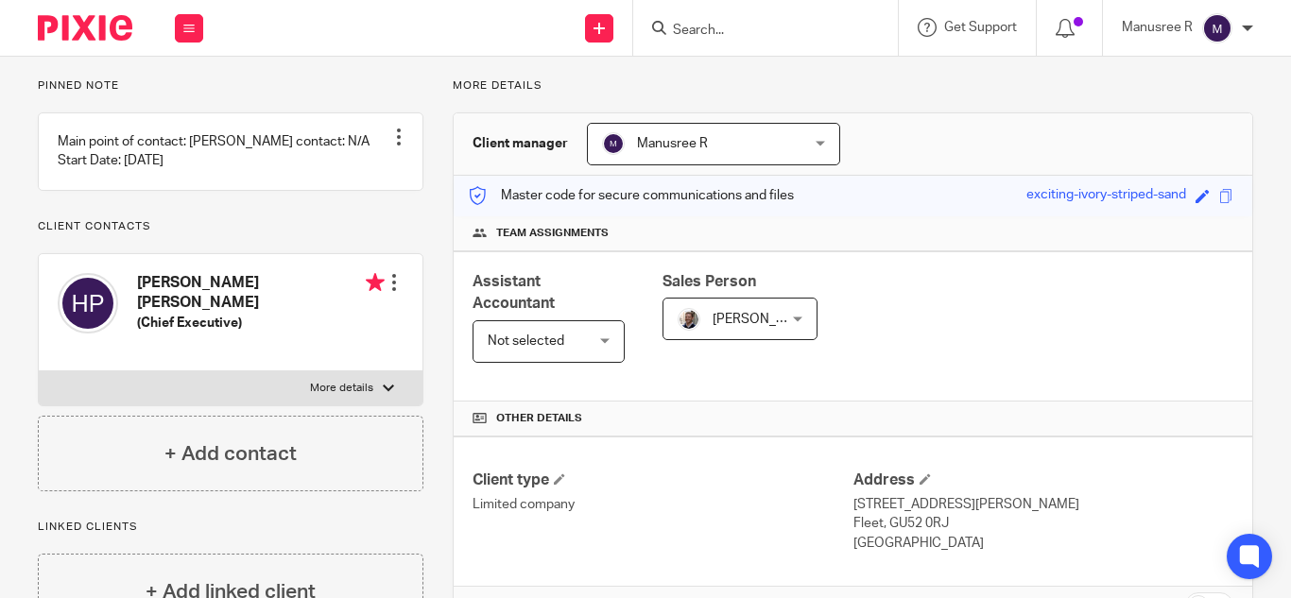
scroll to position [378, 0]
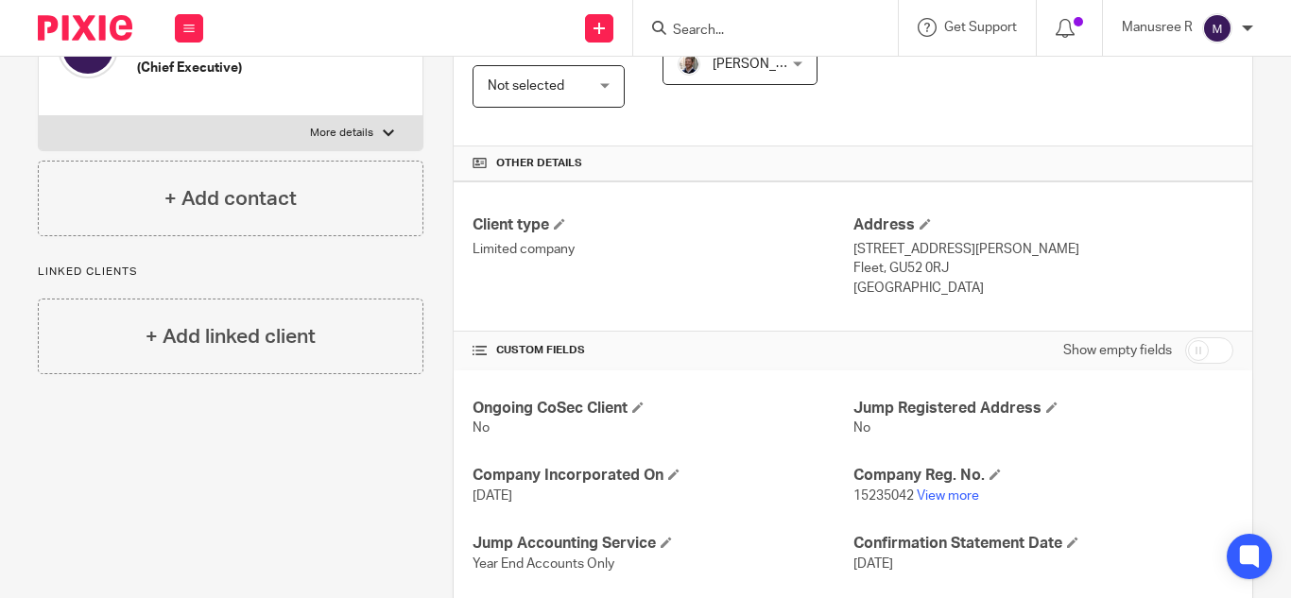
click at [718, 32] on input "Search" at bounding box center [756, 31] width 170 height 17
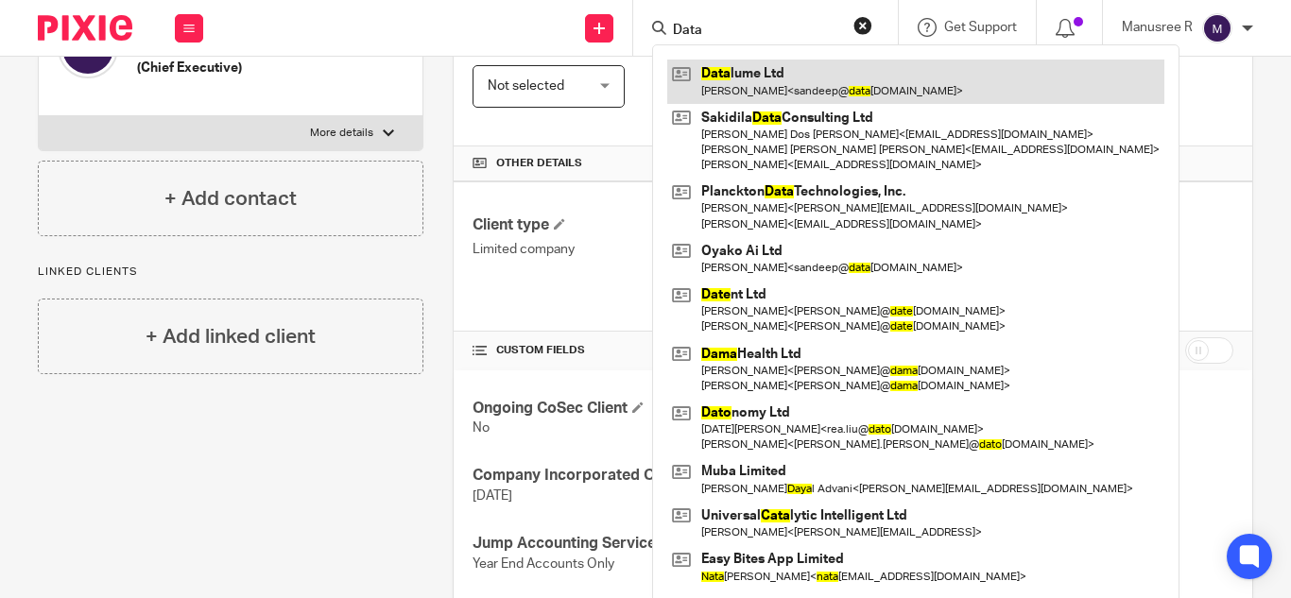
type input "Data"
click at [730, 60] on div "Data lume Ltd [PERSON_NAME] < [PERSON_NAME]@ data [DOMAIN_NAME] > Sakidila Data…" at bounding box center [915, 324] width 527 height 560
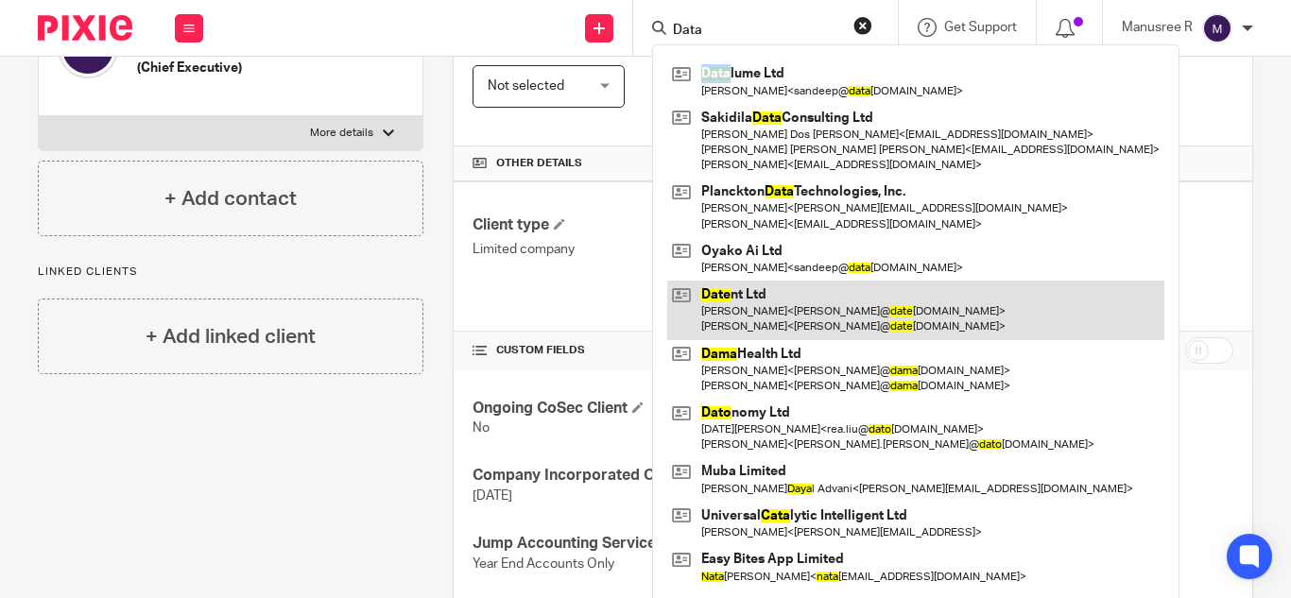
drag, startPoint x: 798, startPoint y: 315, endPoint x: 798, endPoint y: 301, distance: 13.2
click at [798, 313] on link at bounding box center [915, 310] width 497 height 59
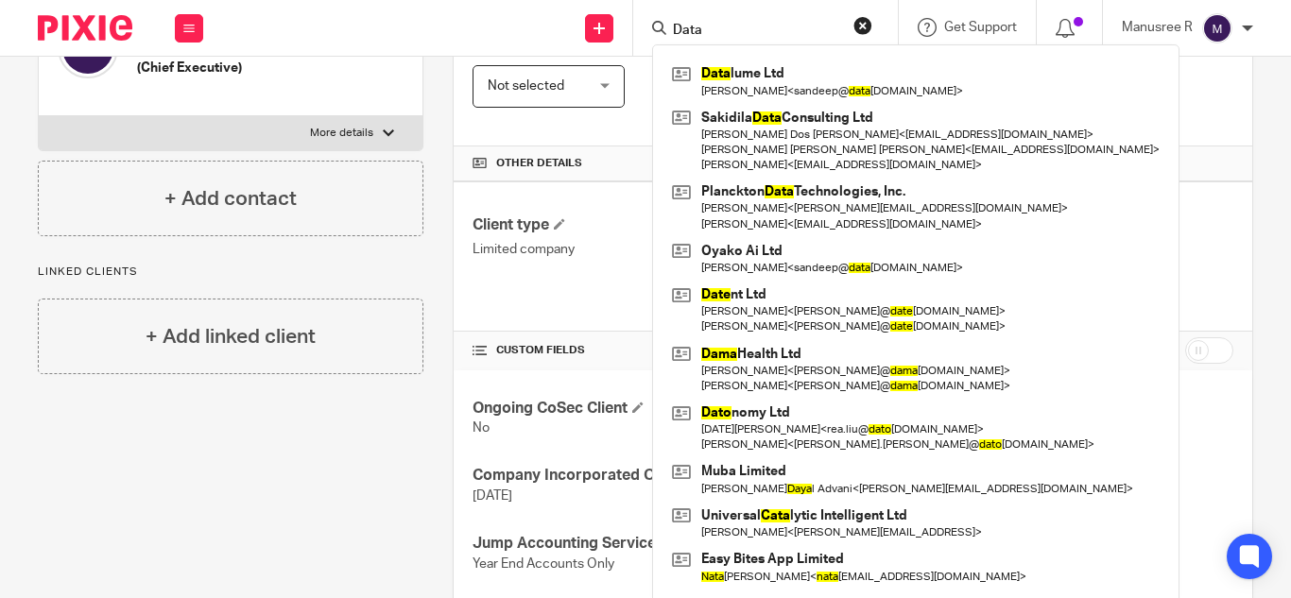
click at [733, 25] on input "Data" at bounding box center [756, 31] width 170 height 17
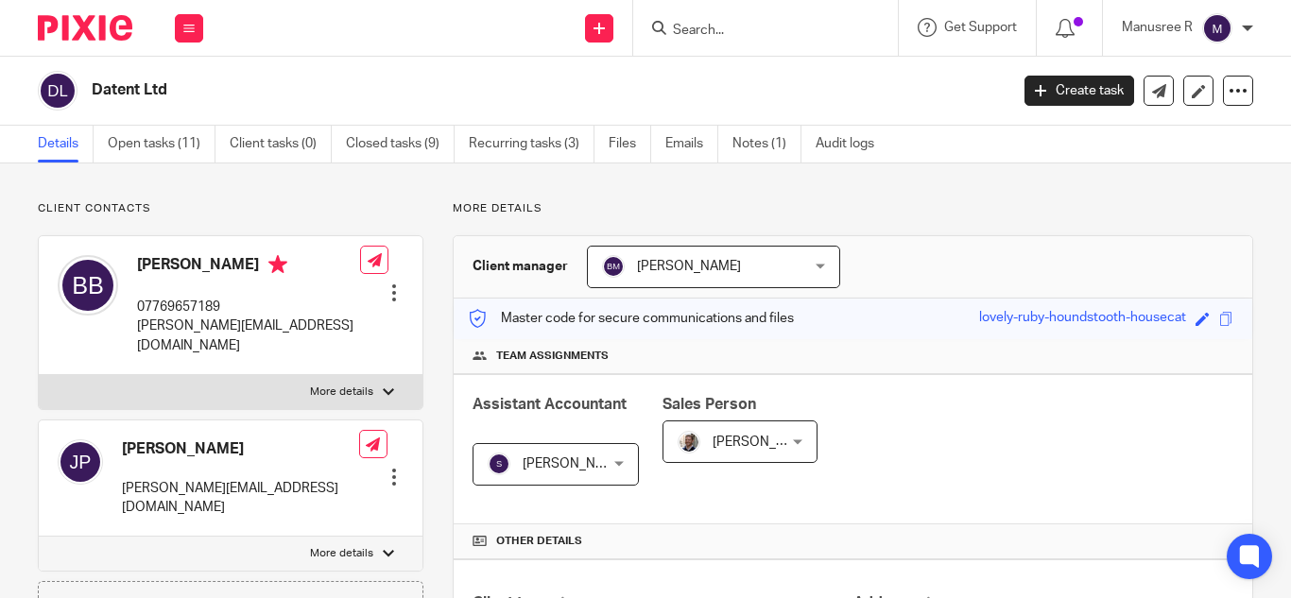
click at [739, 23] on input "Search" at bounding box center [756, 31] width 170 height 17
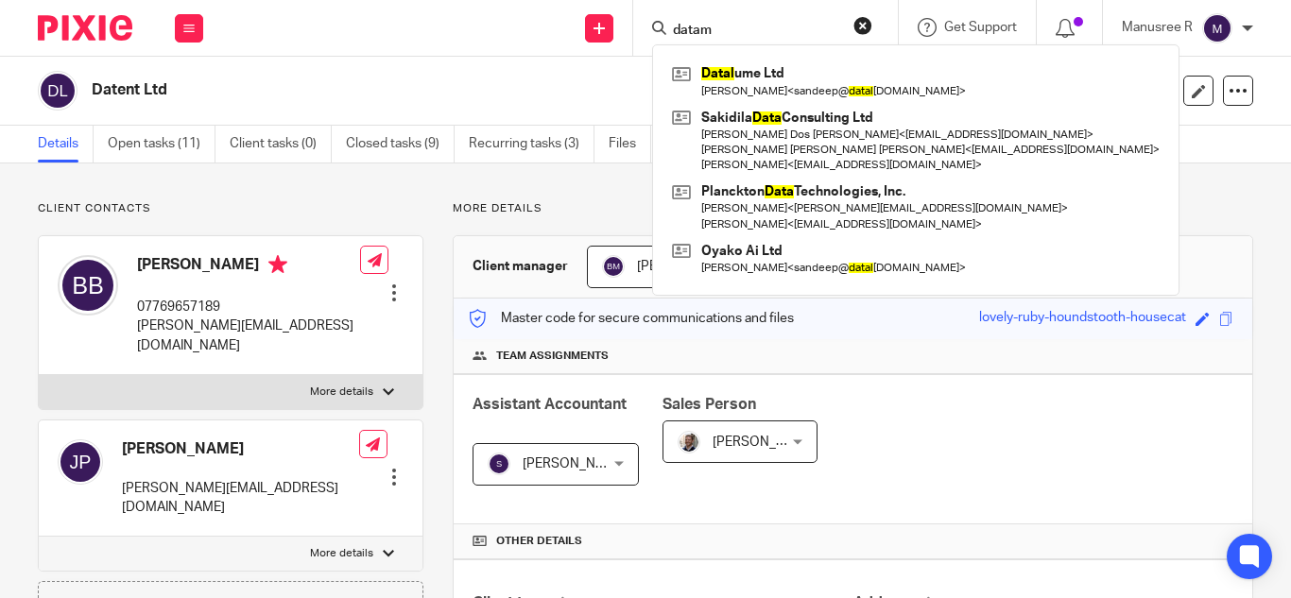
type input "data"
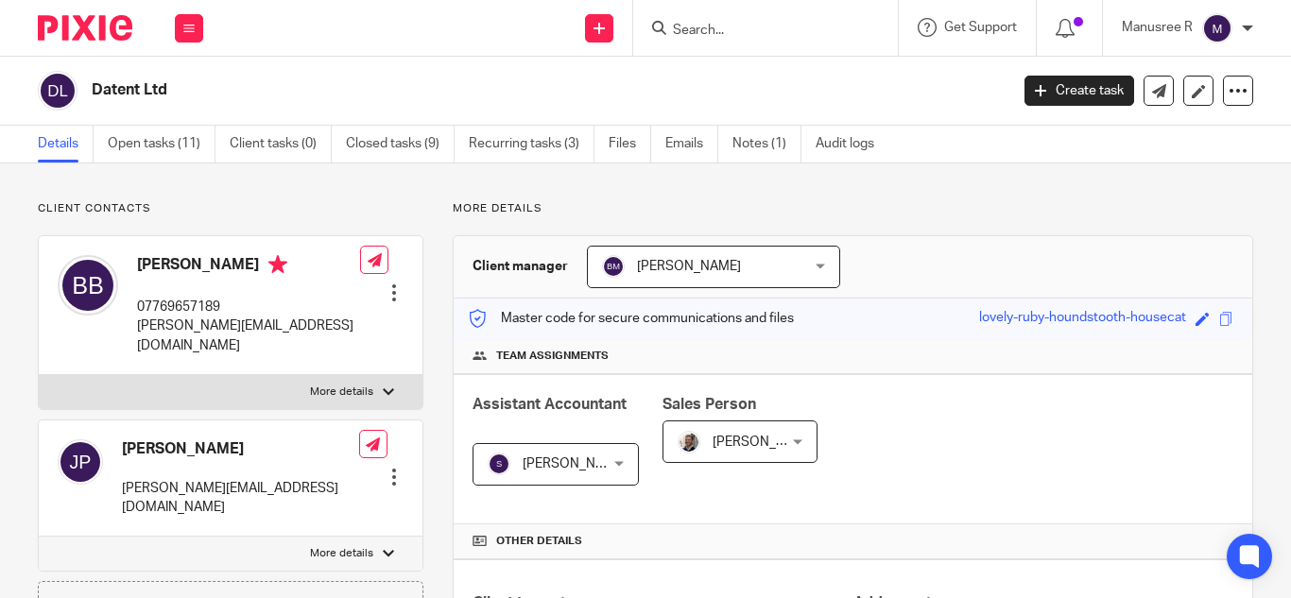
click at [678, 31] on input "Search" at bounding box center [756, 31] width 170 height 17
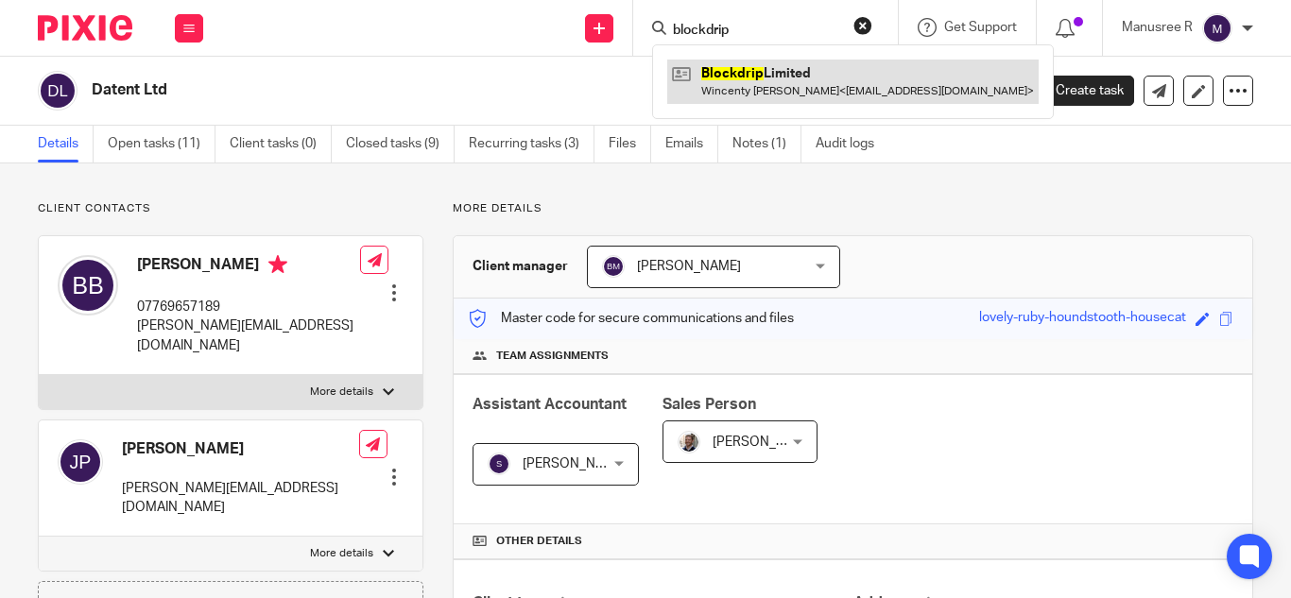
type input "blockdrip"
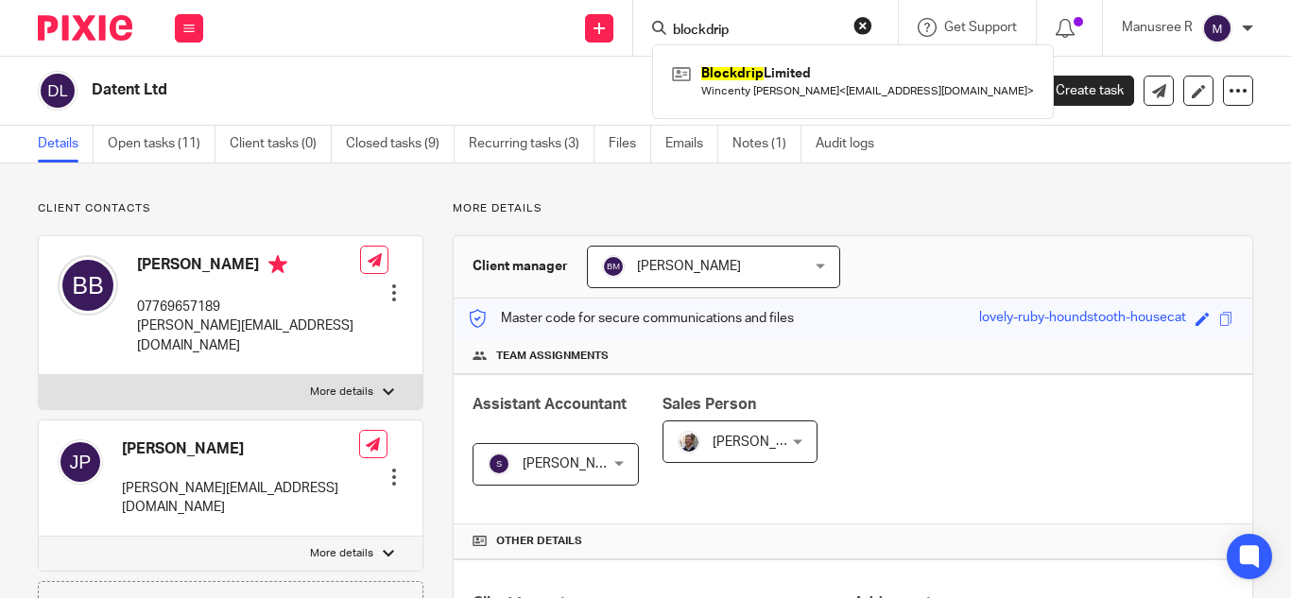
drag, startPoint x: 748, startPoint y: 79, endPoint x: 931, endPoint y: 262, distance: 257.9
click at [748, 78] on link at bounding box center [852, 81] width 371 height 43
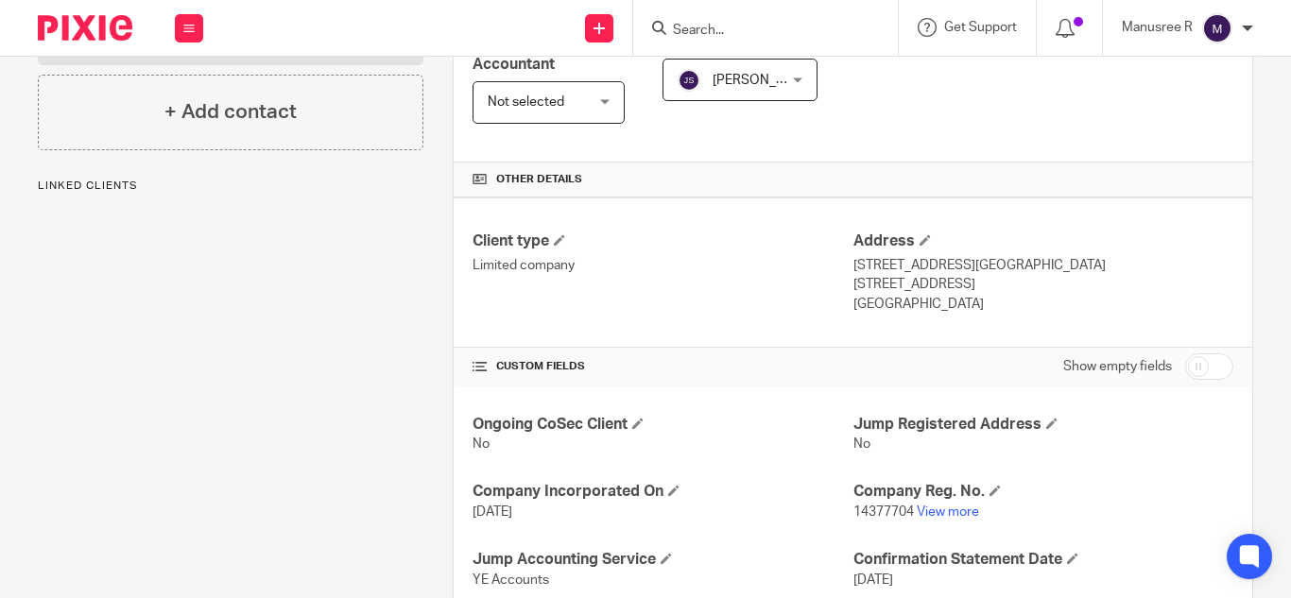
scroll to position [567, 0]
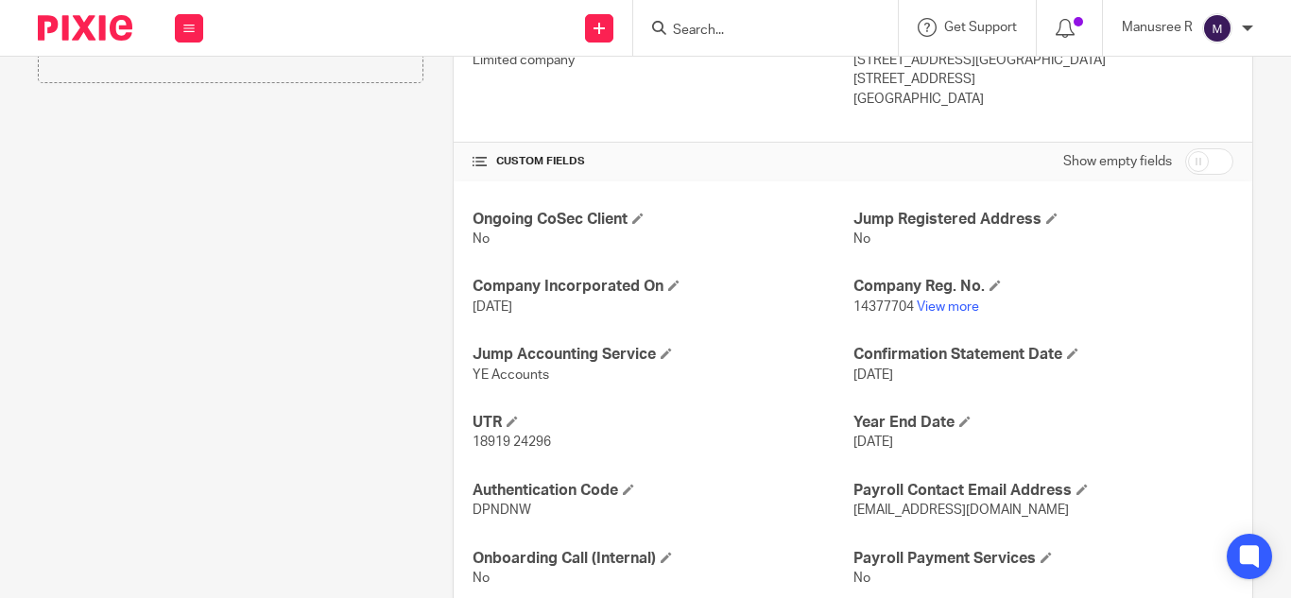
click at [694, 31] on input "Search" at bounding box center [756, 31] width 170 height 17
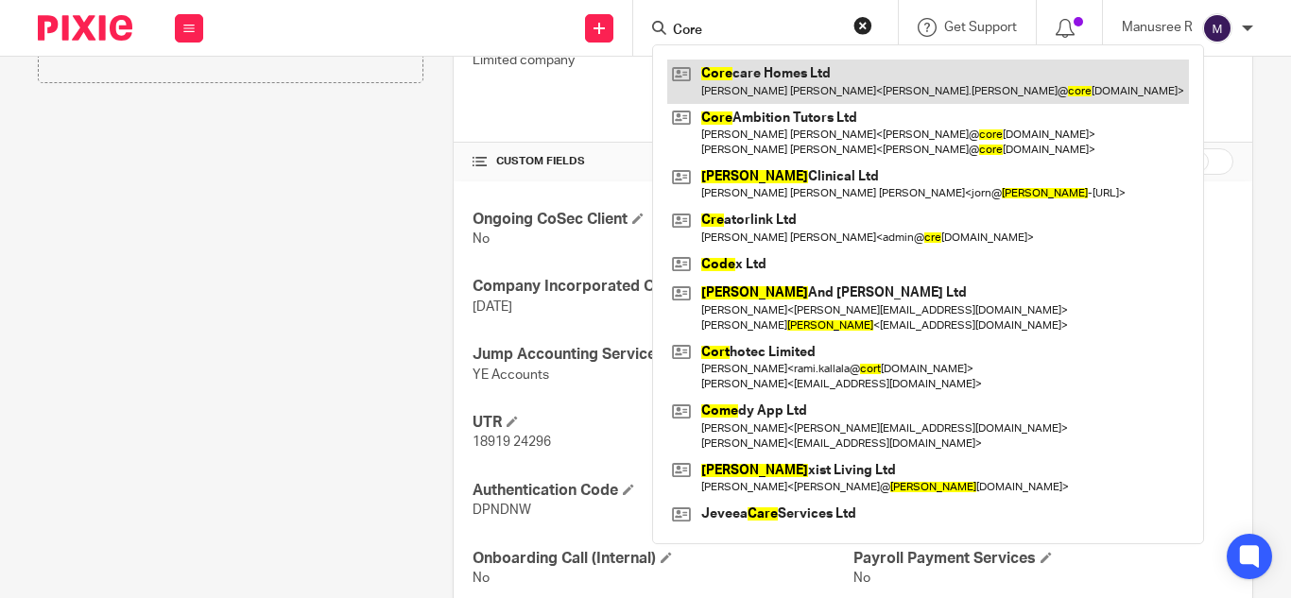
type input "Core"
click at [789, 71] on link at bounding box center [928, 81] width 522 height 43
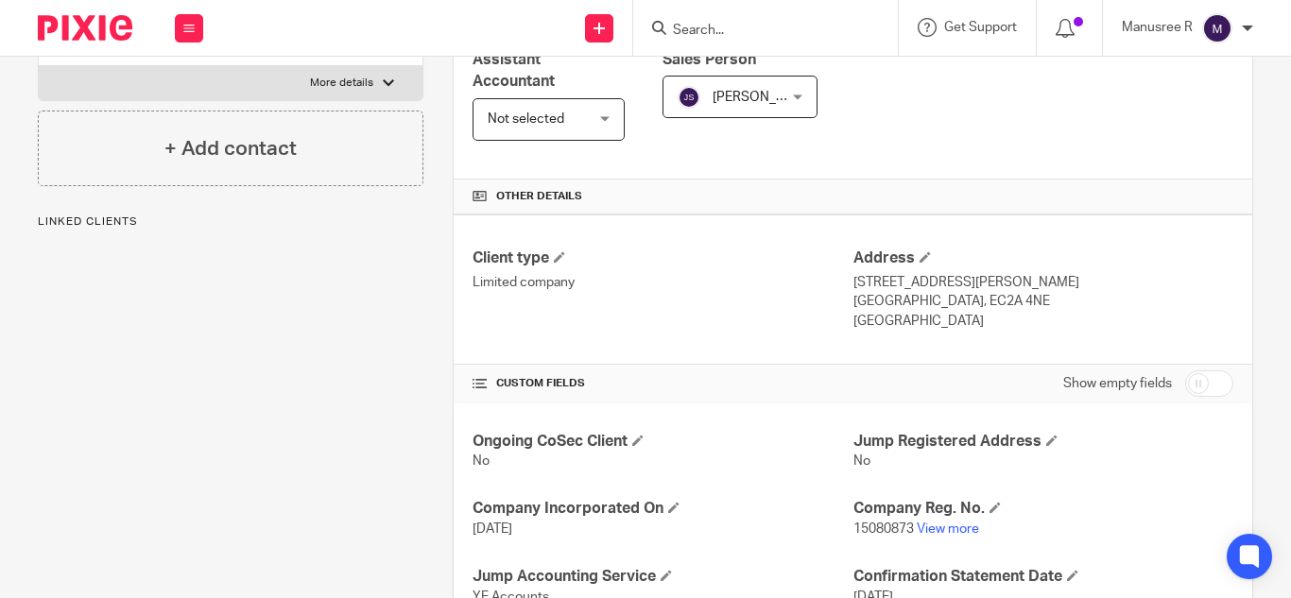
scroll to position [378, 0]
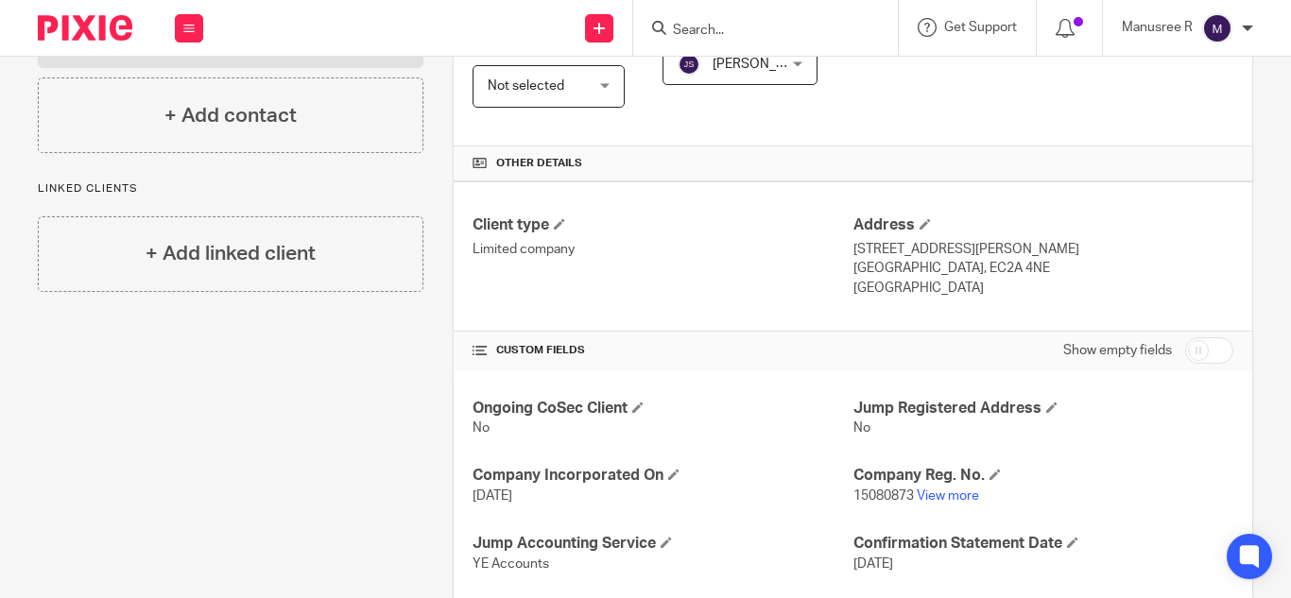
click at [718, 31] on input "Search" at bounding box center [756, 31] width 170 height 17
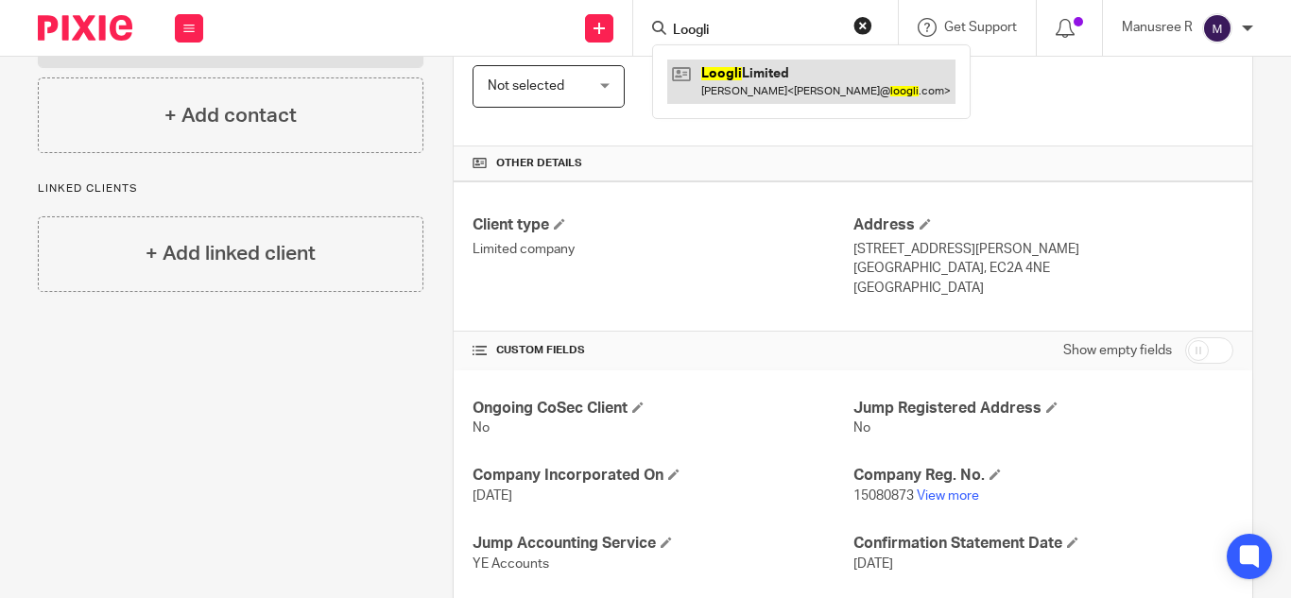
type input "Loogli"
click at [811, 71] on link at bounding box center [811, 81] width 288 height 43
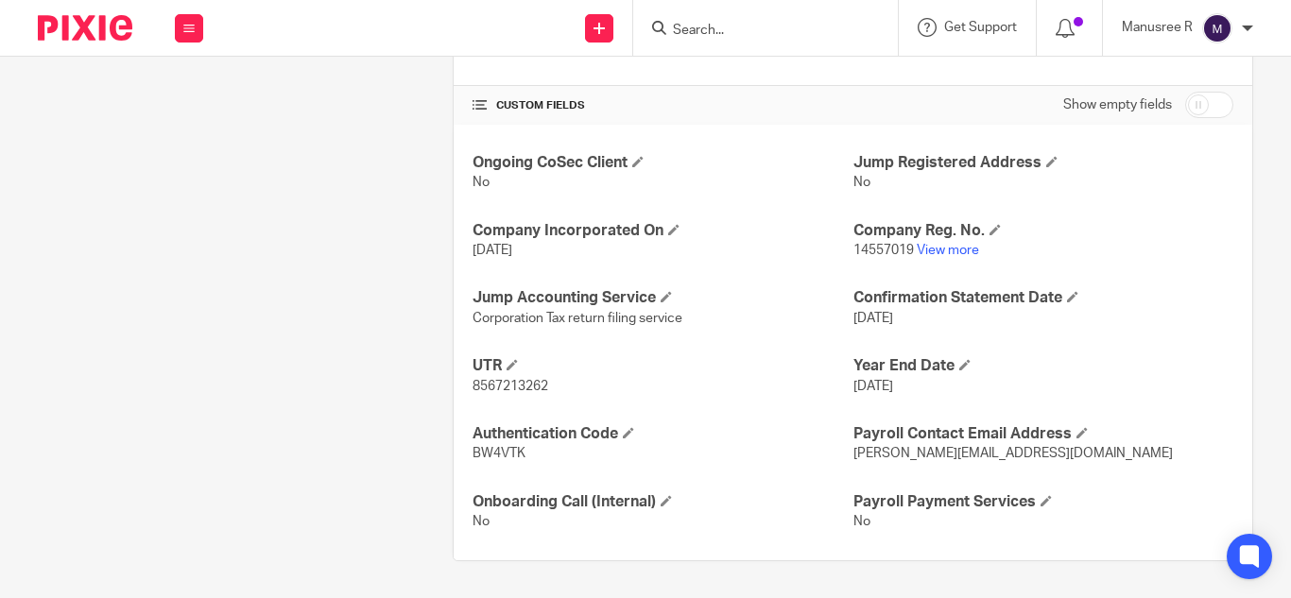
scroll to position [586, 0]
click at [762, 42] on div at bounding box center [765, 28] width 265 height 56
click at [762, 27] on input "Search" at bounding box center [756, 31] width 170 height 17
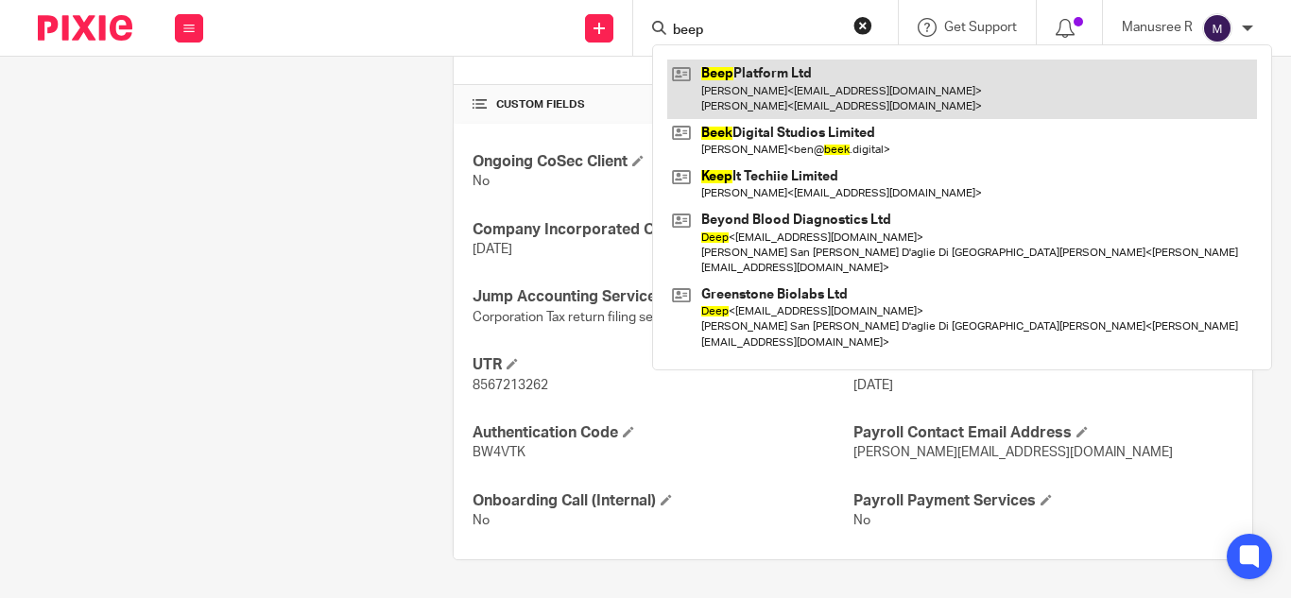
type input "beep"
click at [772, 100] on link at bounding box center [962, 89] width 590 height 59
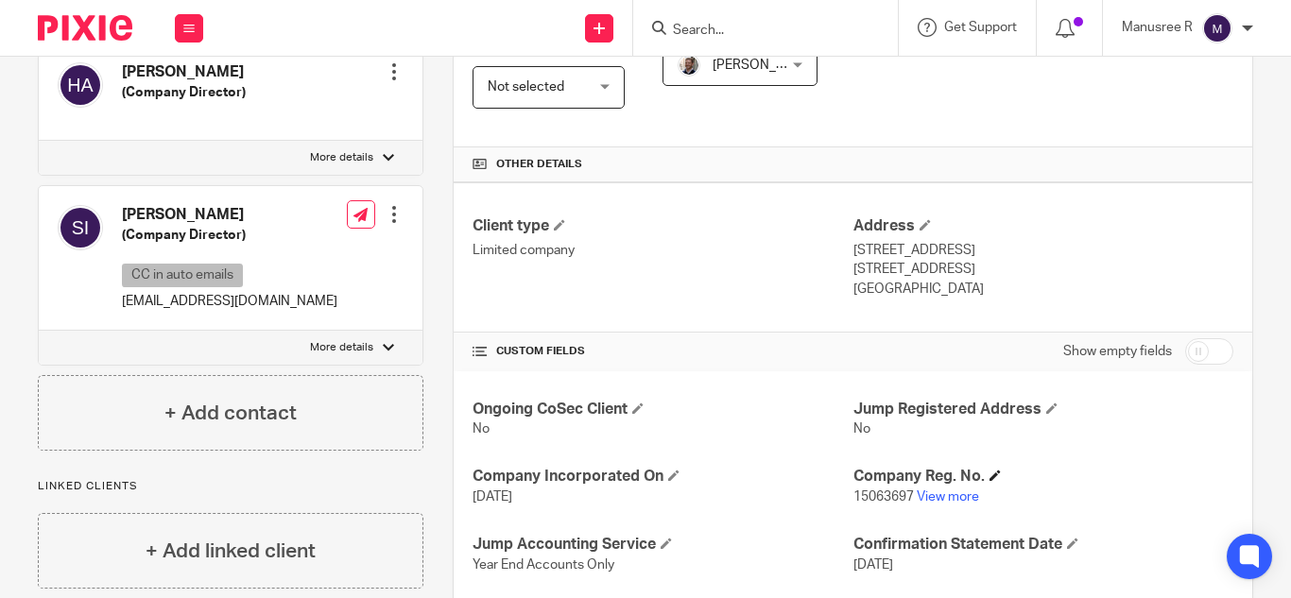
scroll to position [378, 0]
click at [689, 37] on input "Search" at bounding box center [756, 31] width 170 height 17
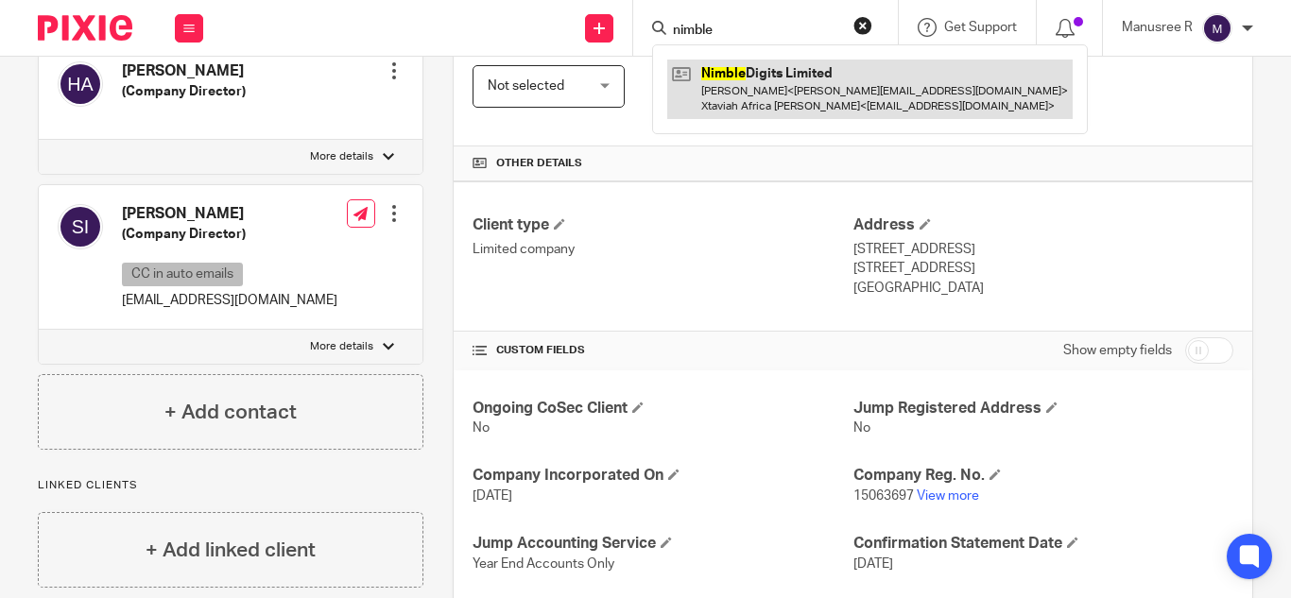
type input "nimble"
click at [733, 75] on link at bounding box center [869, 89] width 405 height 59
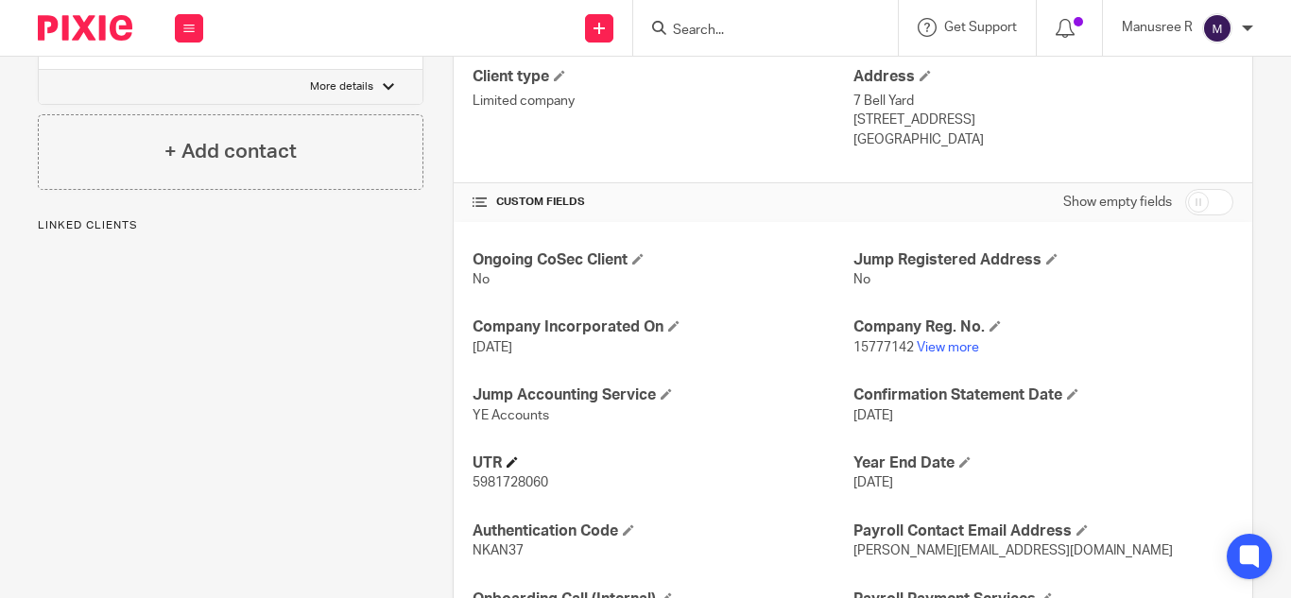
scroll to position [567, 0]
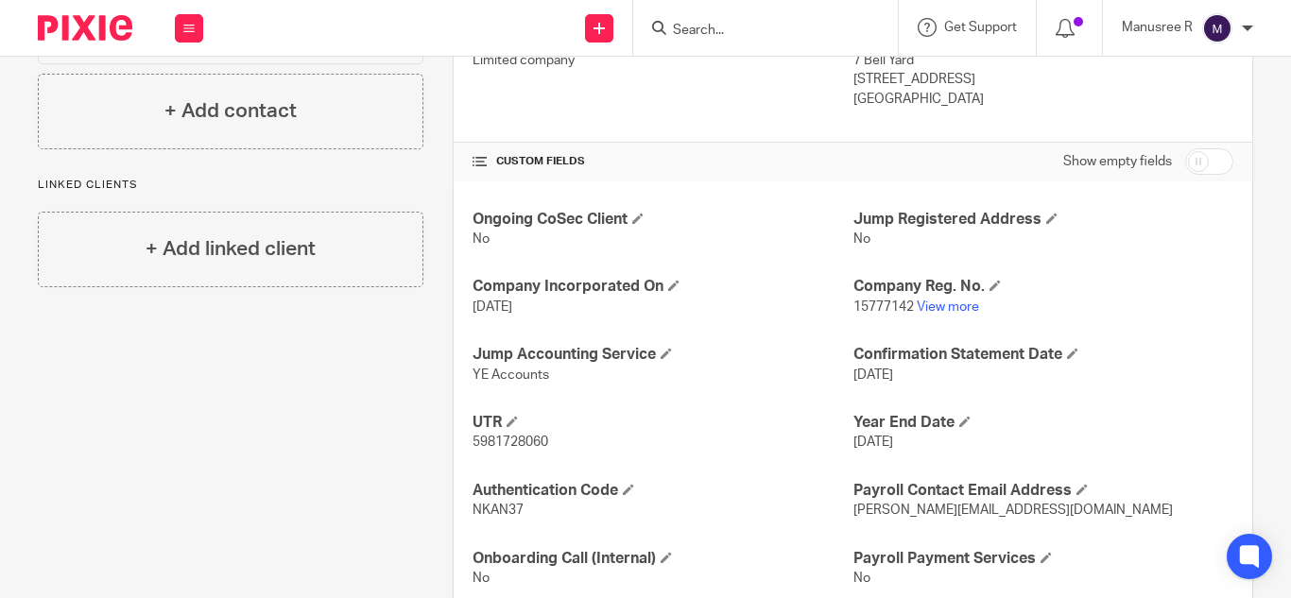
click at [716, 24] on input "Search" at bounding box center [756, 31] width 170 height 17
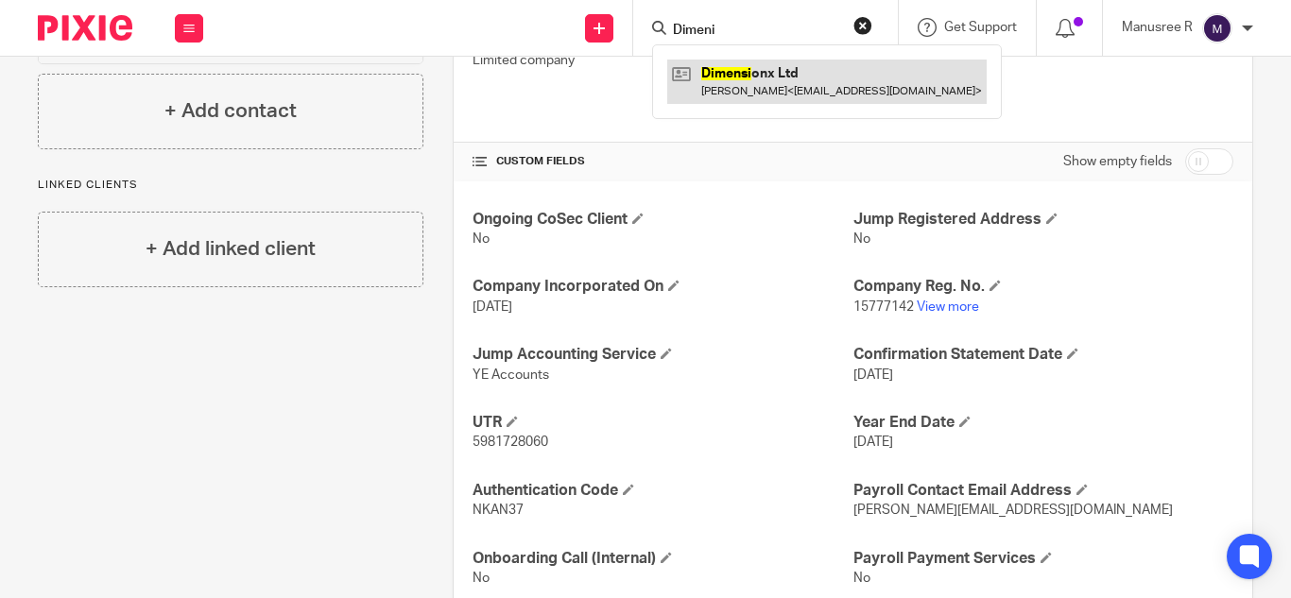
type input "Dimeni"
click at [772, 77] on link at bounding box center [826, 81] width 319 height 43
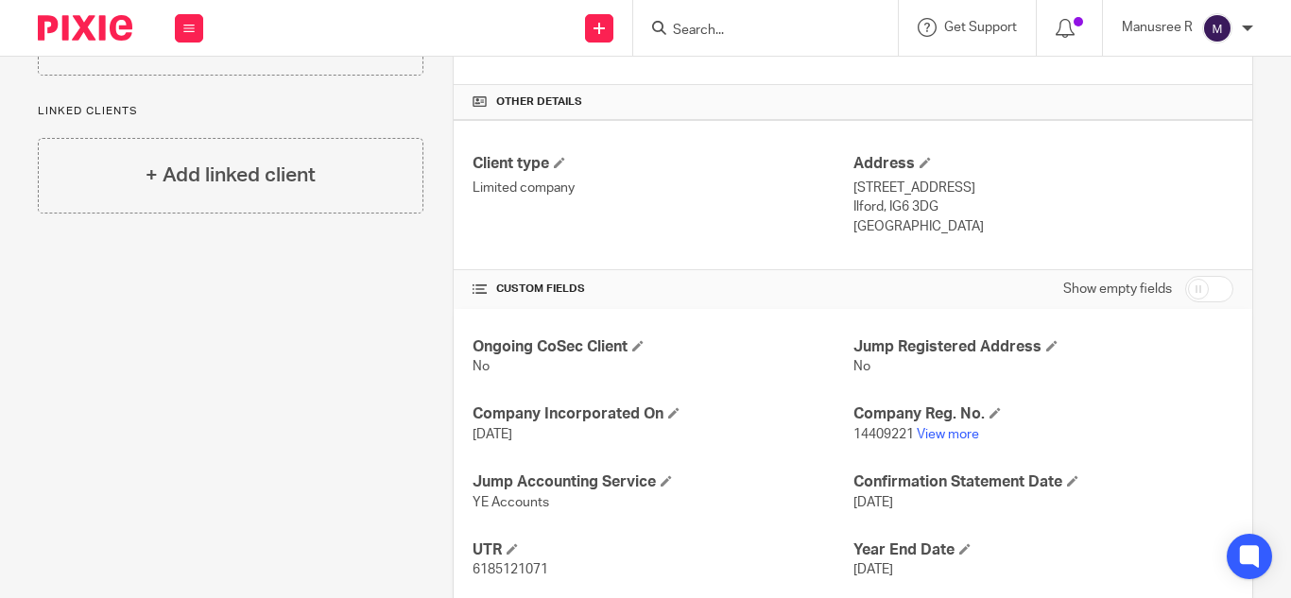
scroll to position [472, 0]
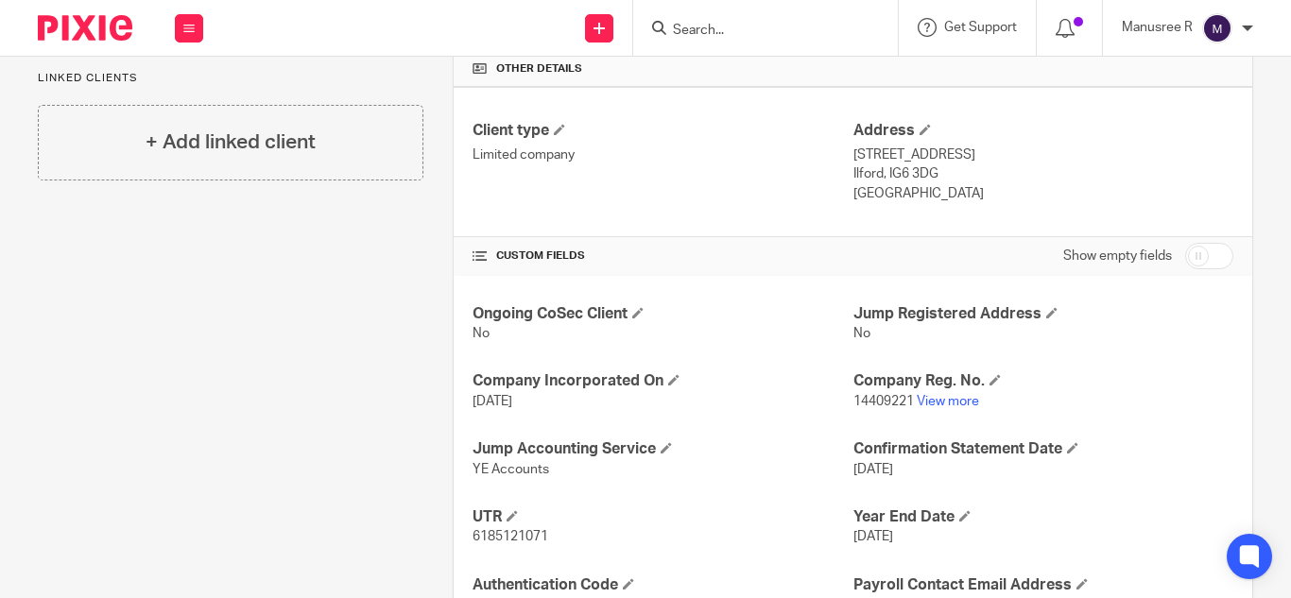
click at [740, 33] on input "Search" at bounding box center [756, 31] width 170 height 17
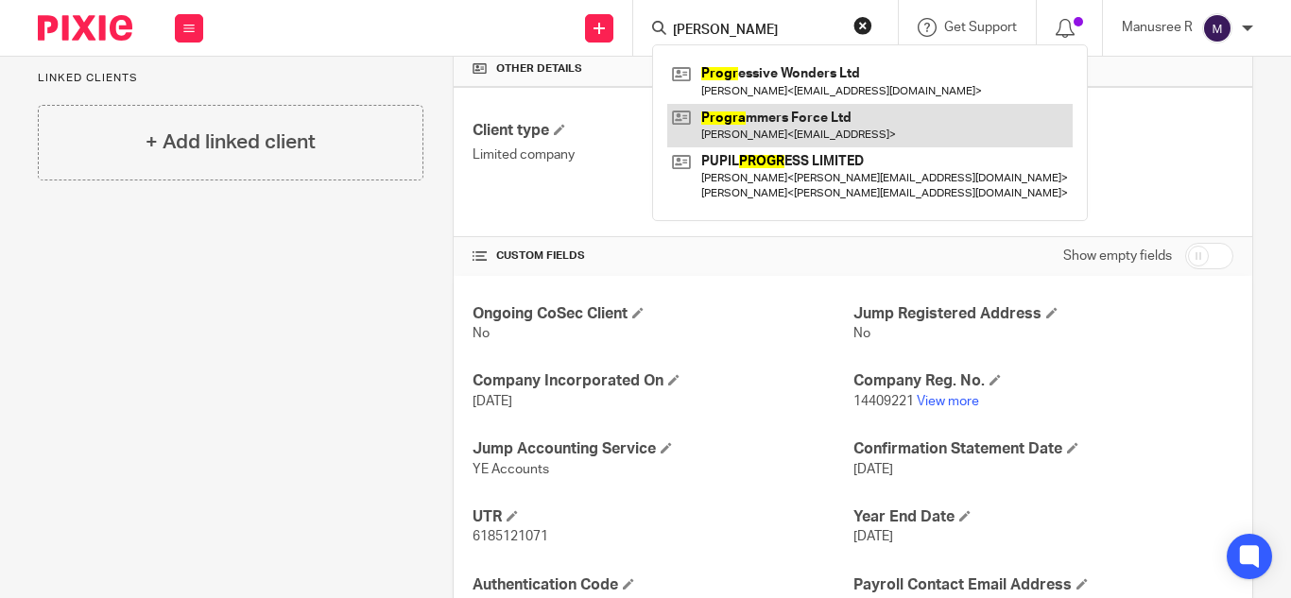
type input "Progar"
click at [800, 114] on link at bounding box center [869, 125] width 405 height 43
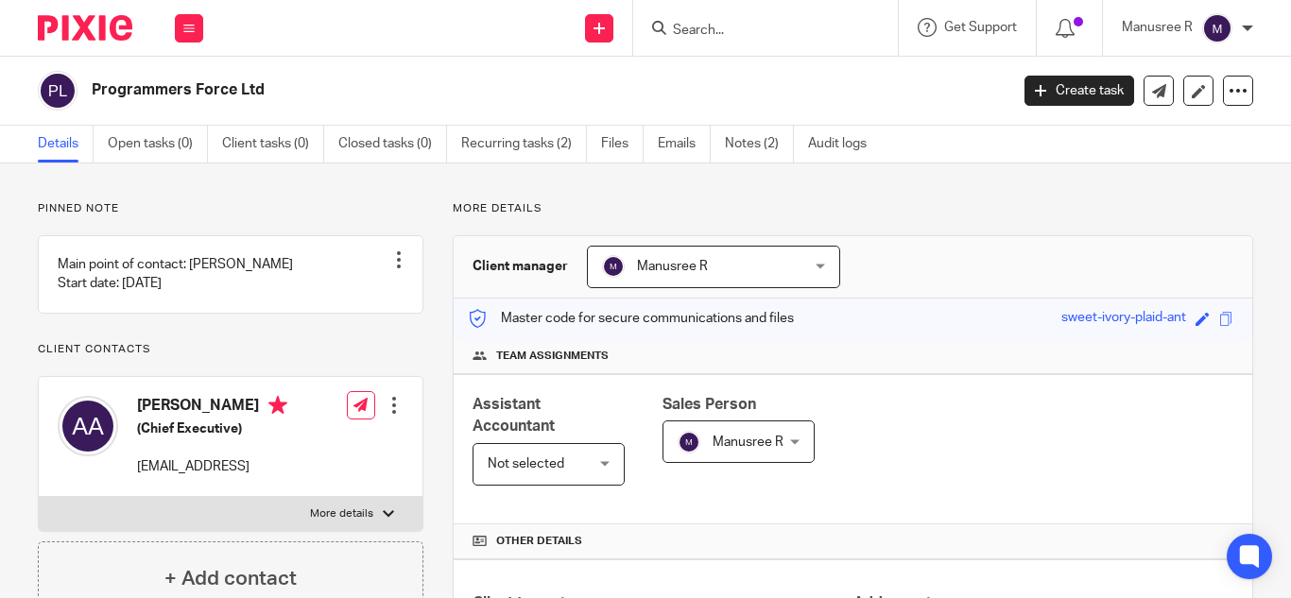
scroll to position [567, 0]
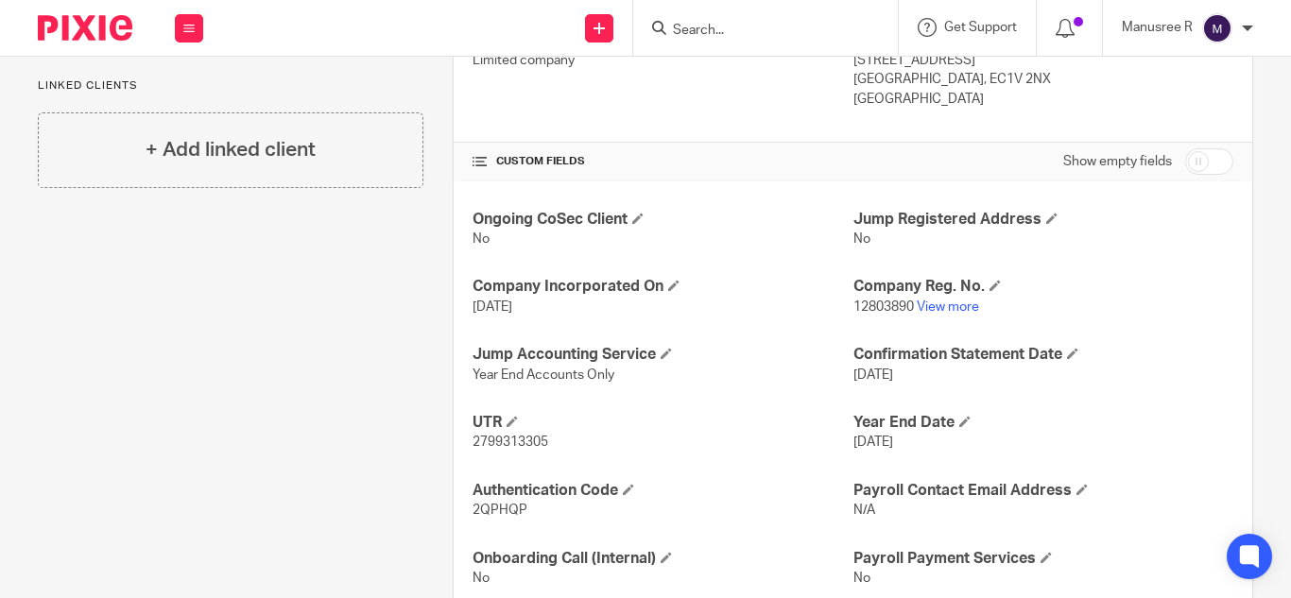
click at [683, 21] on form at bounding box center [771, 28] width 201 height 24
click at [689, 27] on input "Search" at bounding box center [756, 31] width 170 height 17
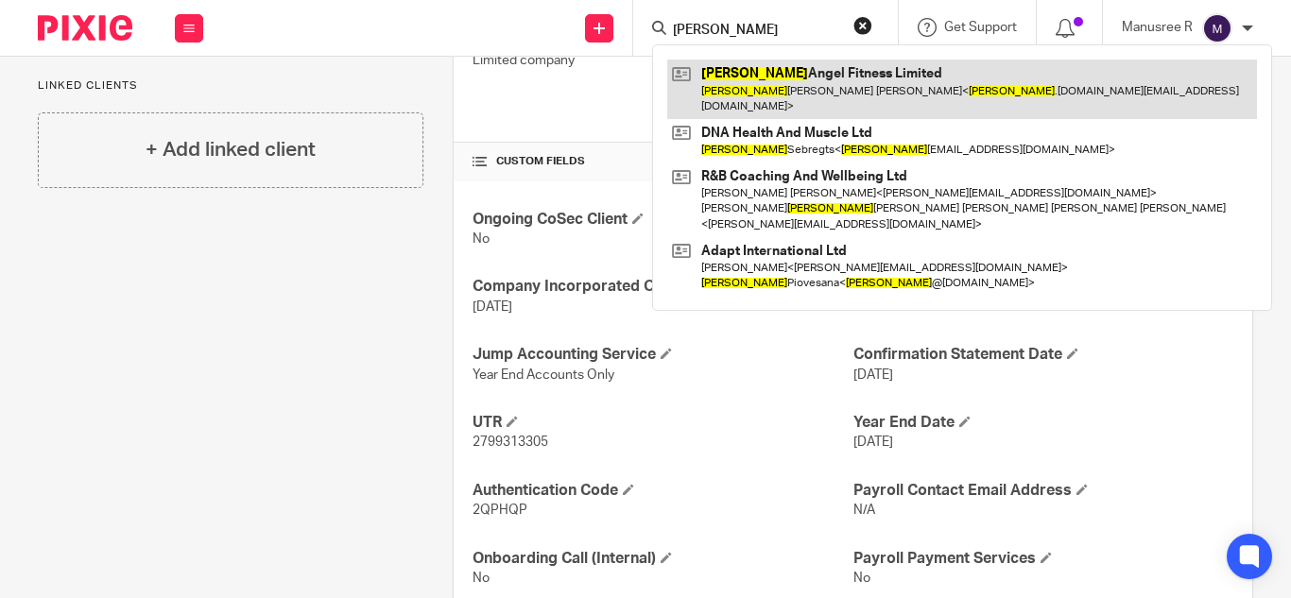
type input "Claudia"
click at [800, 86] on link at bounding box center [962, 89] width 590 height 59
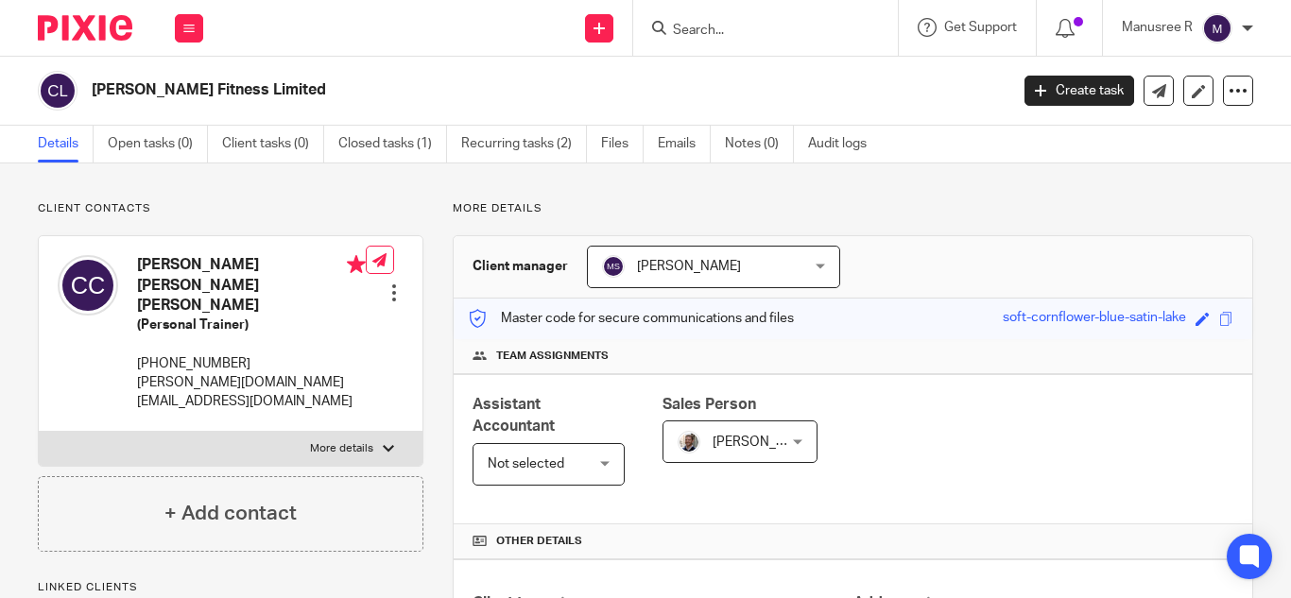
scroll to position [448, 0]
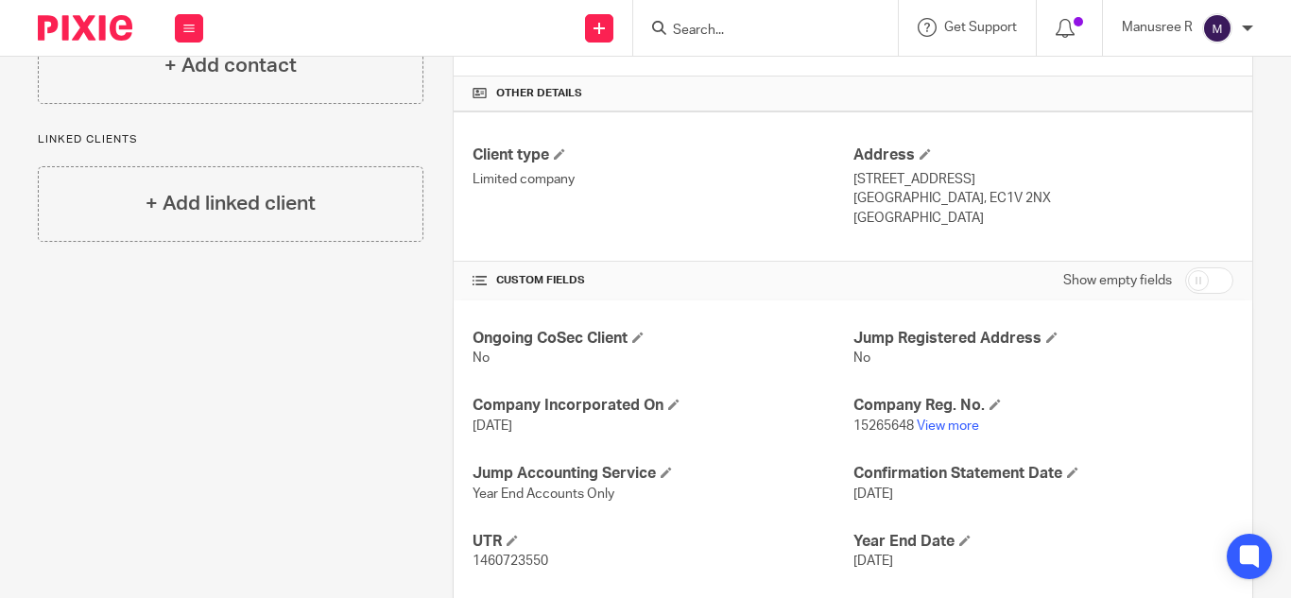
click at [756, 36] on input "Search" at bounding box center [756, 31] width 170 height 17
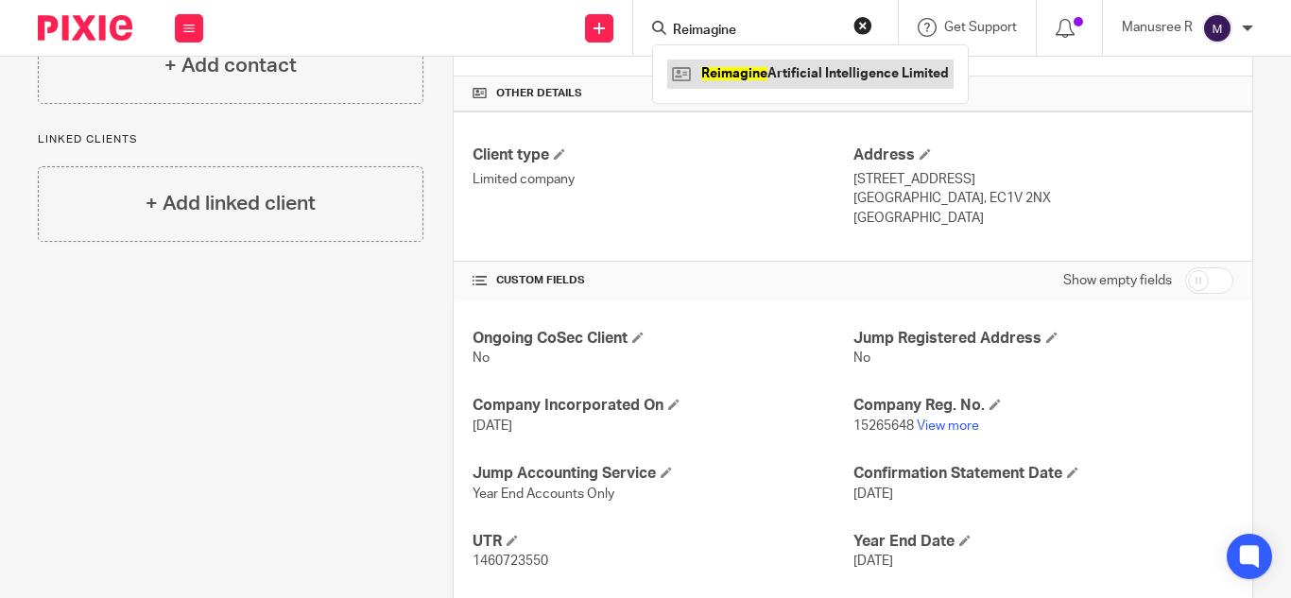
type input "Reimagine"
click at [874, 74] on link at bounding box center [810, 74] width 286 height 28
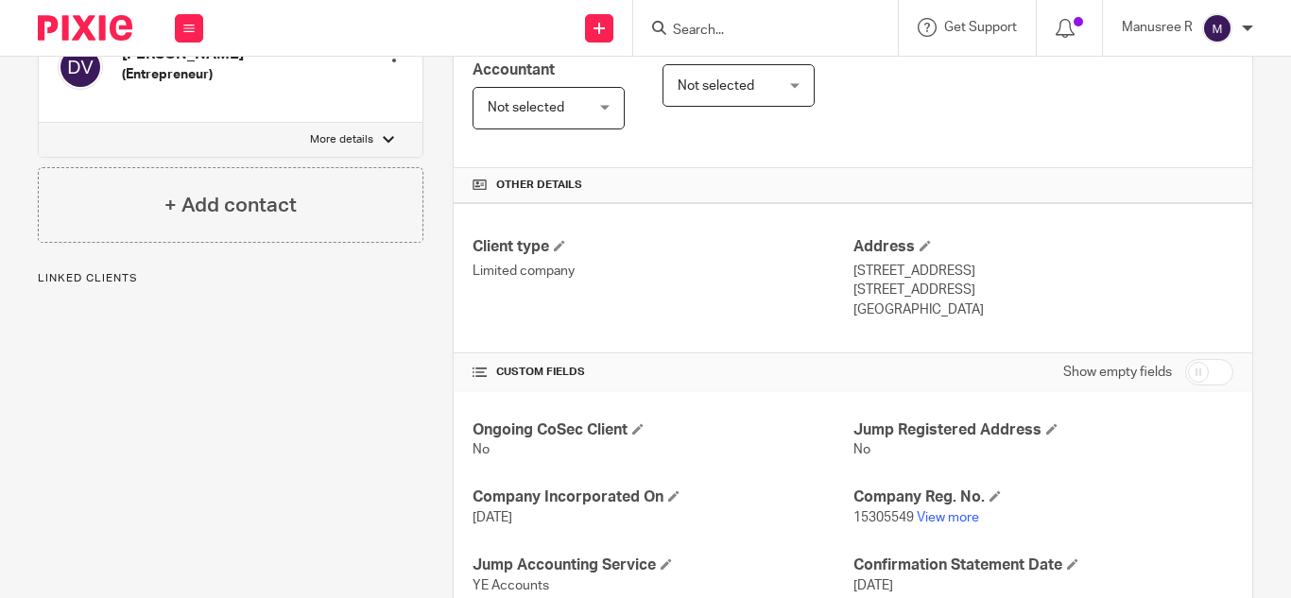
scroll to position [378, 0]
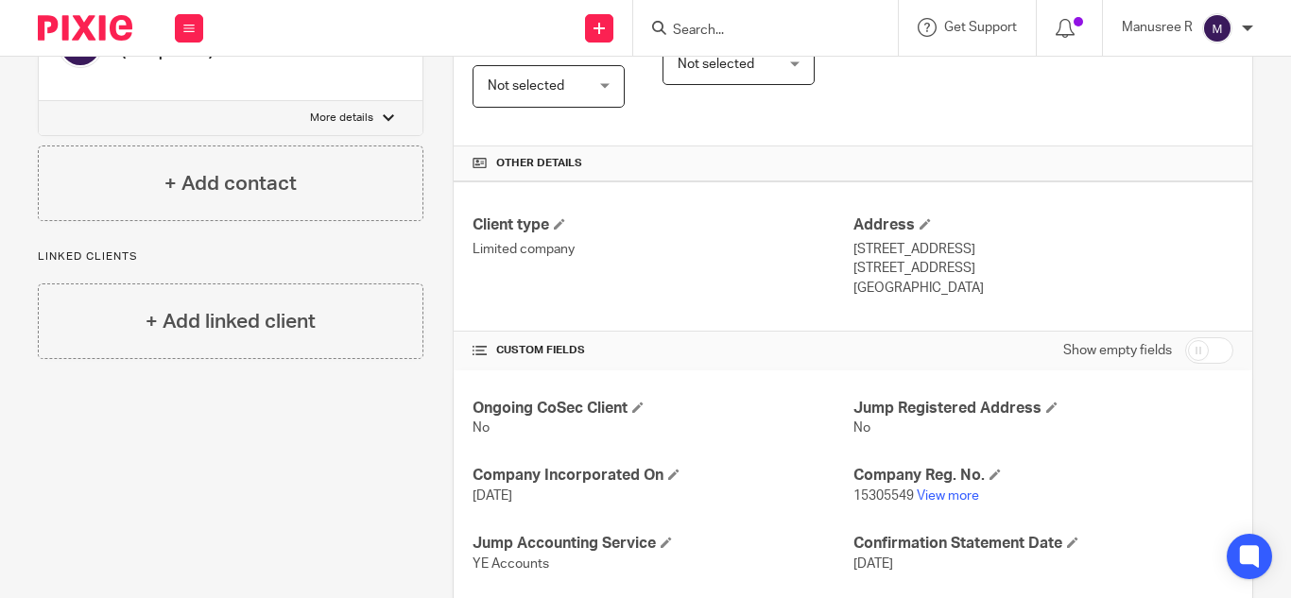
click at [716, 38] on input "Search" at bounding box center [756, 31] width 170 height 17
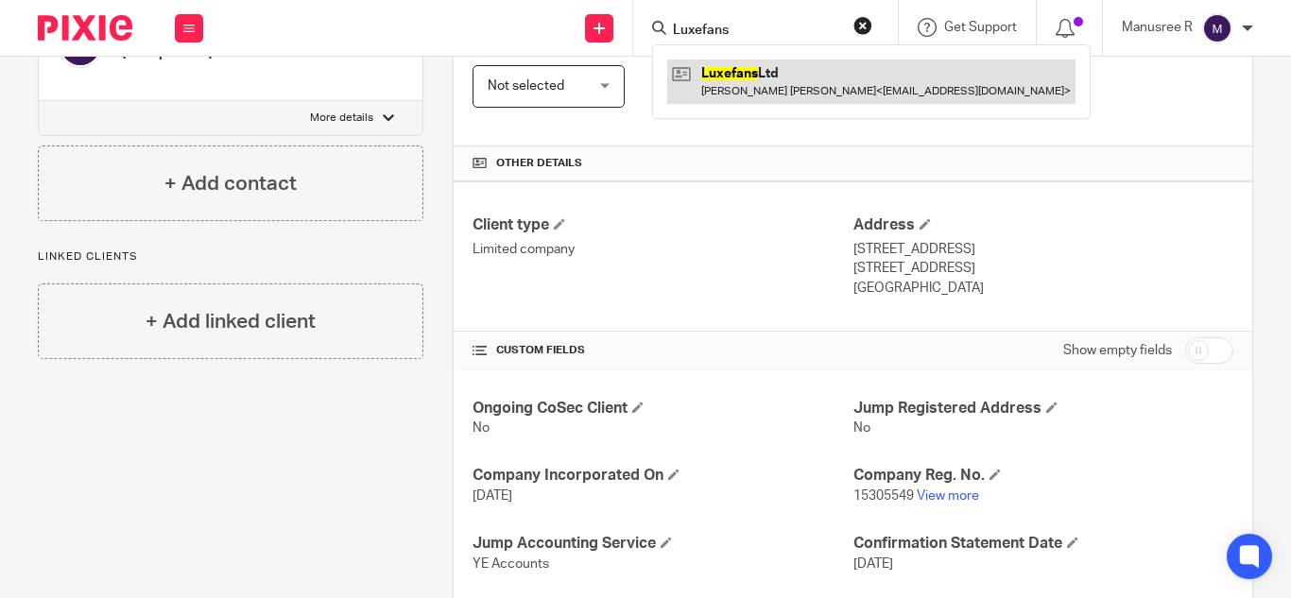
type input "Luxefans"
click at [761, 74] on link at bounding box center [871, 81] width 408 height 43
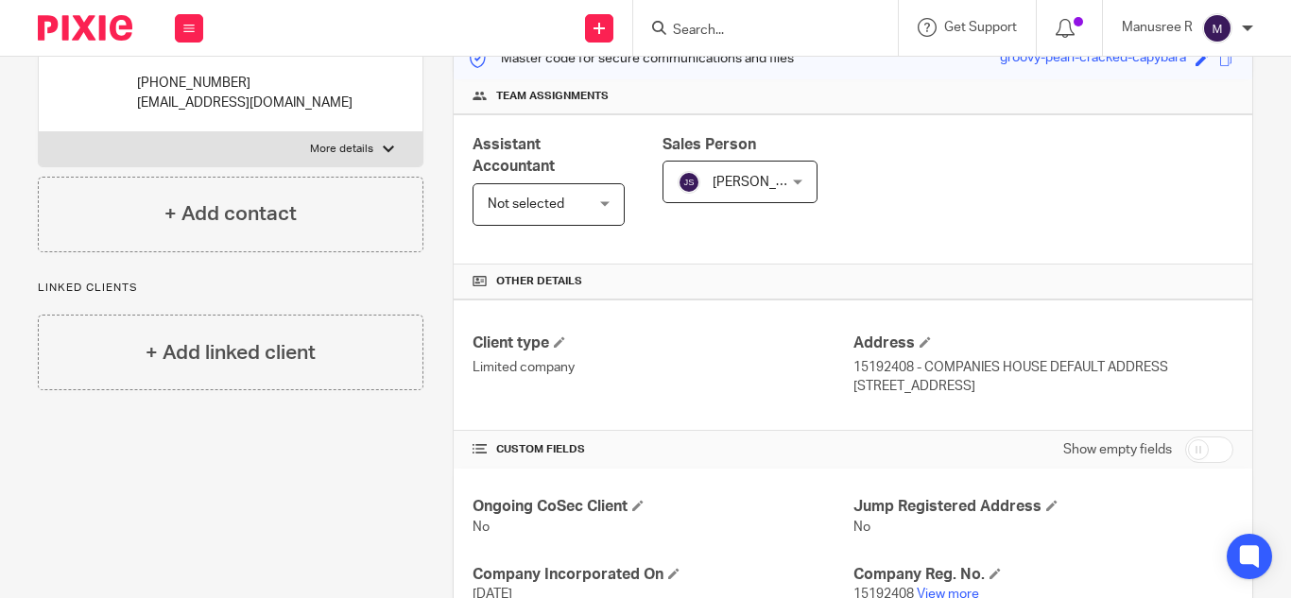
scroll to position [472, 0]
